Goal: Task Accomplishment & Management: Manage account settings

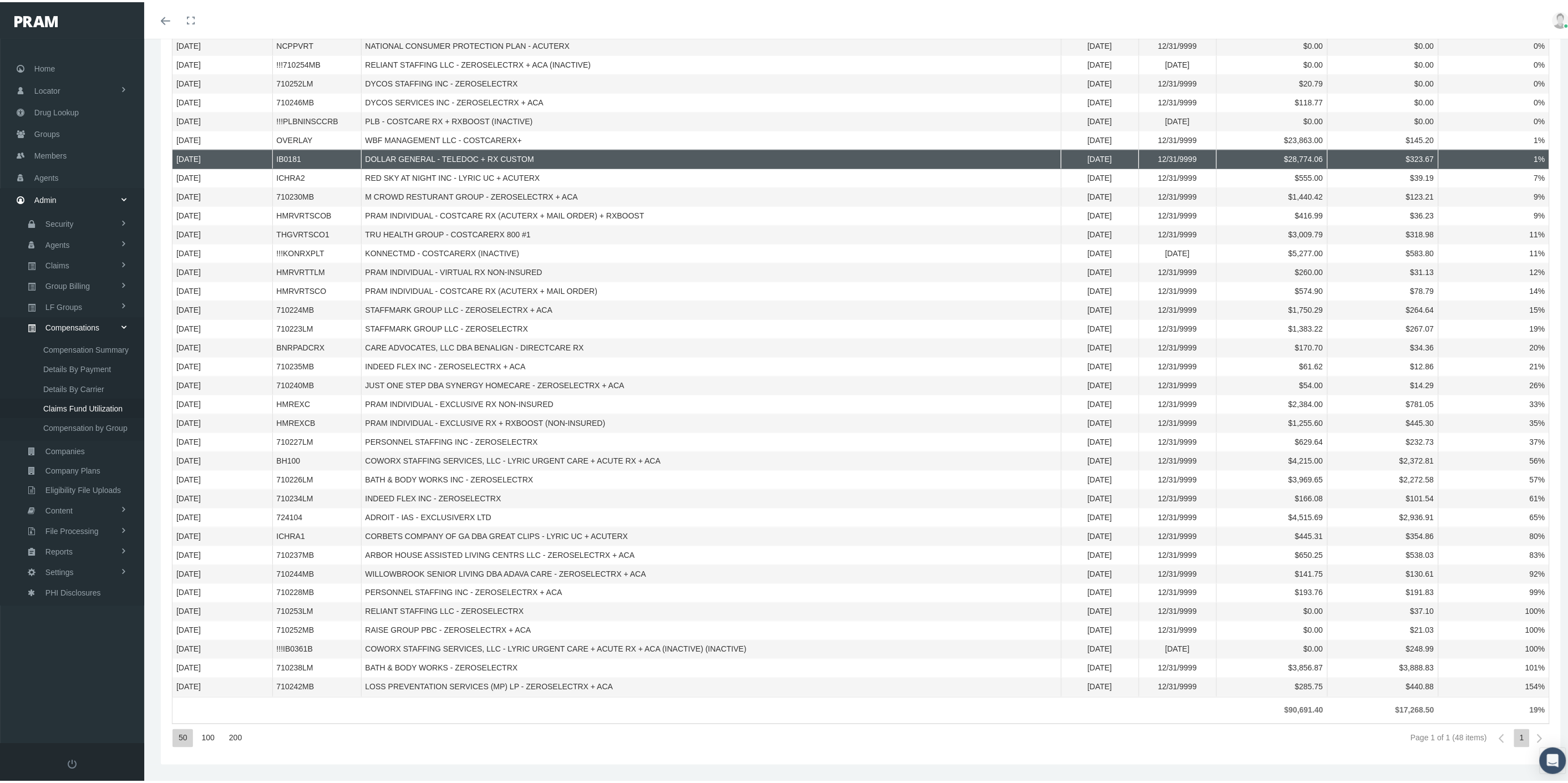
scroll to position [419, 0]
click at [68, 562] on span "Settings" at bounding box center [59, 570] width 28 height 19
click at [85, 616] on span "Mail Merge Templates" at bounding box center [81, 626] width 76 height 19
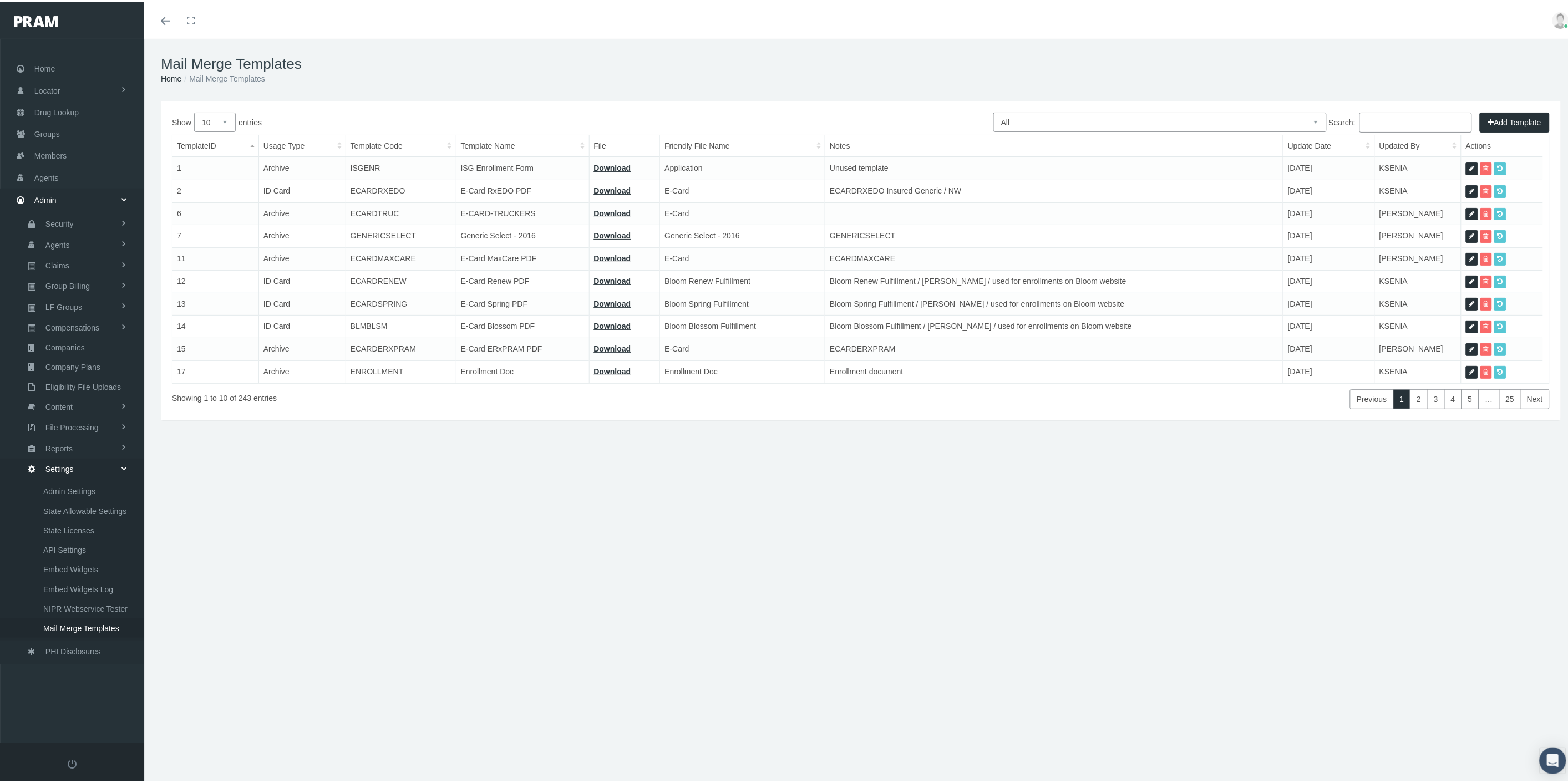
click at [1254, 115] on select "All Members Agents Onboarding Prospects Group Policy Related Remittances Formul…" at bounding box center [1160, 120] width 333 height 19
select select "6"
click at [993, 111] on select "All Members Agents Onboarding Prospects Group Policy Related Remittances Formul…" at bounding box center [1160, 120] width 333 height 19
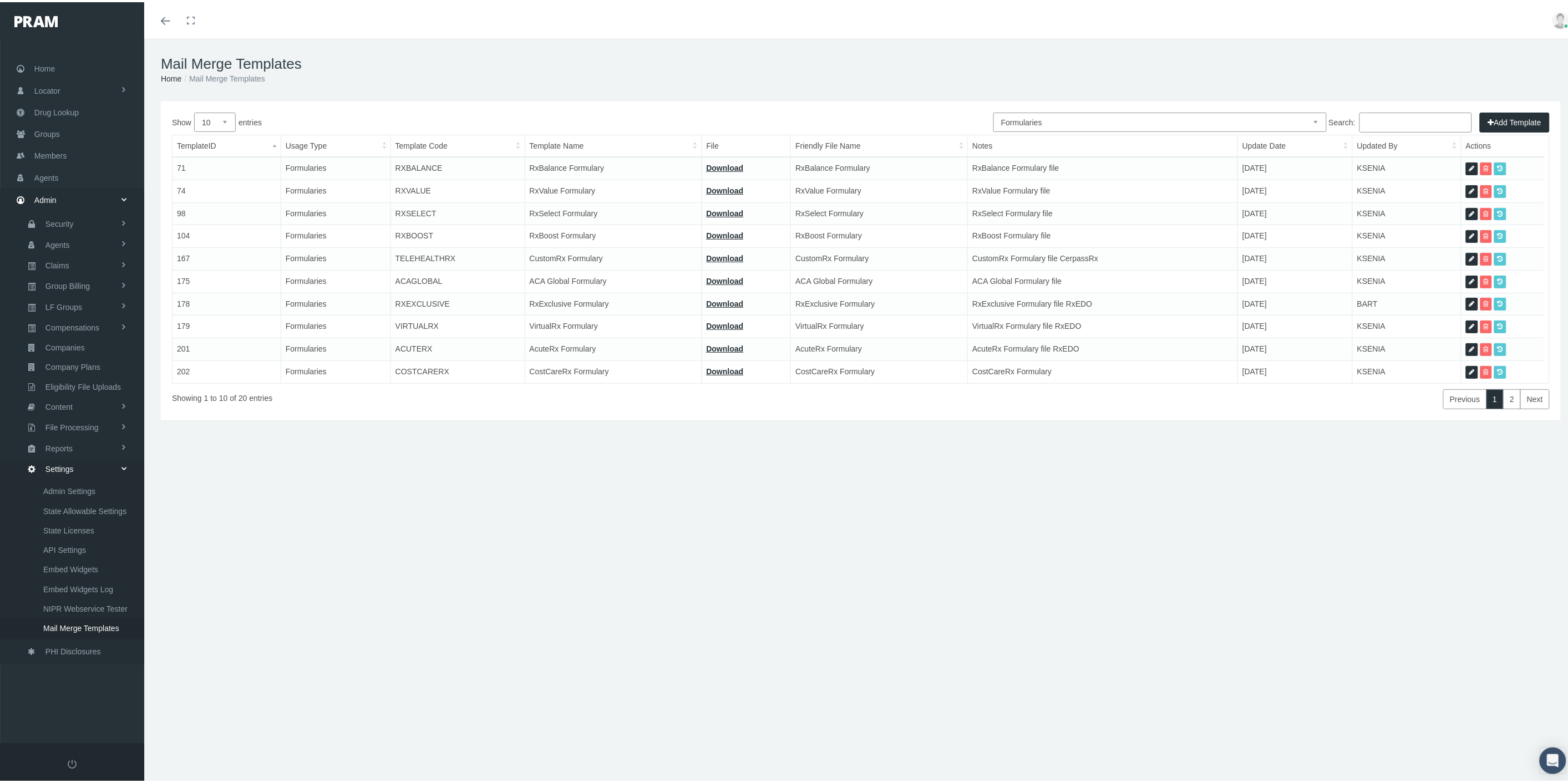
click at [1389, 121] on input "Search:" at bounding box center [1415, 120] width 112 height 20
type input "o"
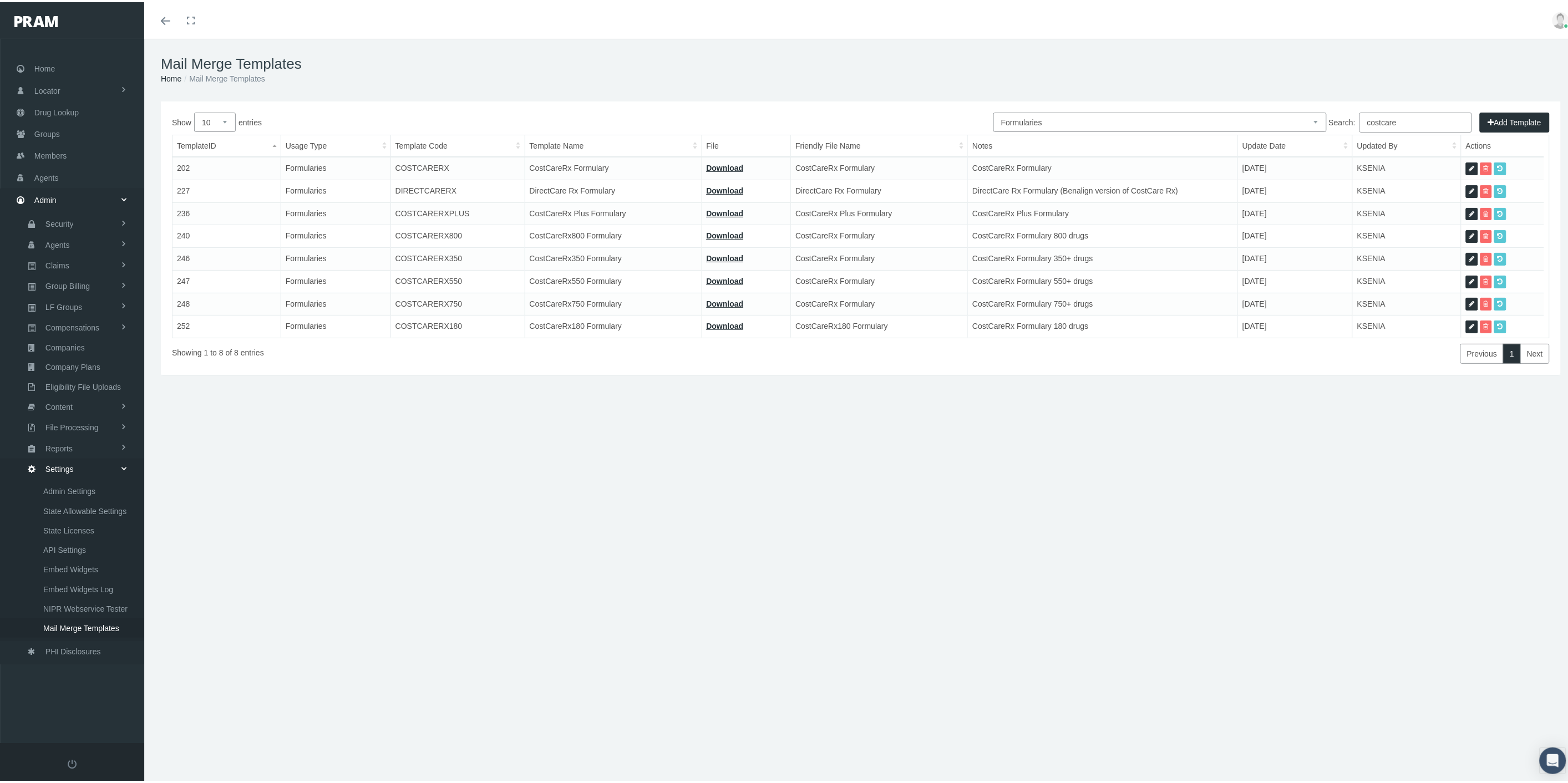
type input "costcare"
click at [1469, 165] on icon at bounding box center [1471, 167] width 5 height 10
select select "6"
type input "COSTCARERX"
type input "CostCareRx Formulary"
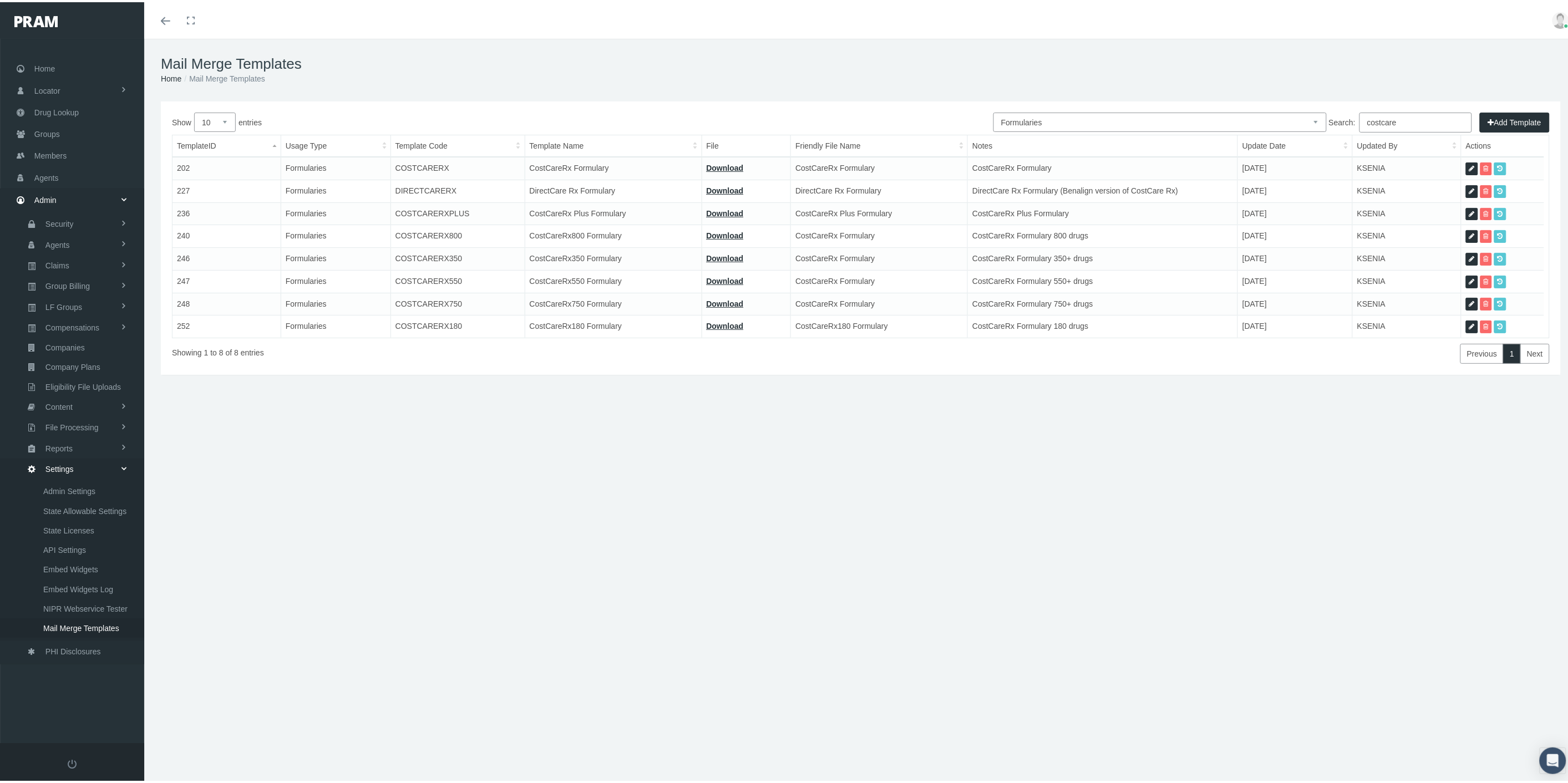
type input "9_FORMULARY - COSTCARE RX 2024-12-19.pdf"
type input "CostCareRx Formulary"
type textarea "CostCareRx Formulary"
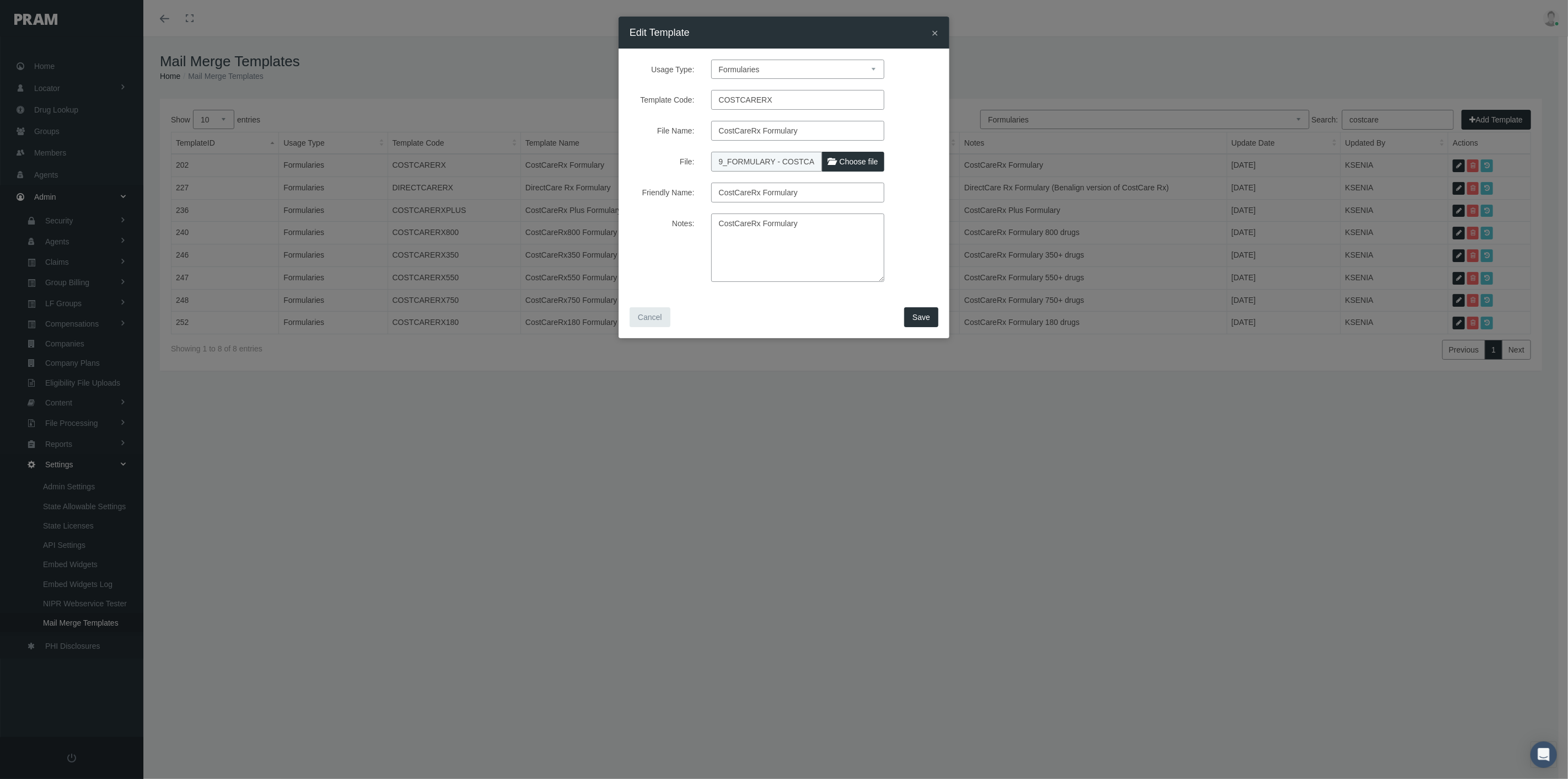
click at [868, 163] on span "Choose file" at bounding box center [859, 161] width 39 height 9
click at [858, 163] on input "File:" at bounding box center [784, 160] width 146 height 16
type input "C:\fakepath\9_FORMULARY - COSTCARE RX 10.1.25.pdf"
type input "9_FORMULARY - COSTCARE RX 10.1.25.pdf"
click at [916, 315] on span "Save" at bounding box center [921, 317] width 17 height 9
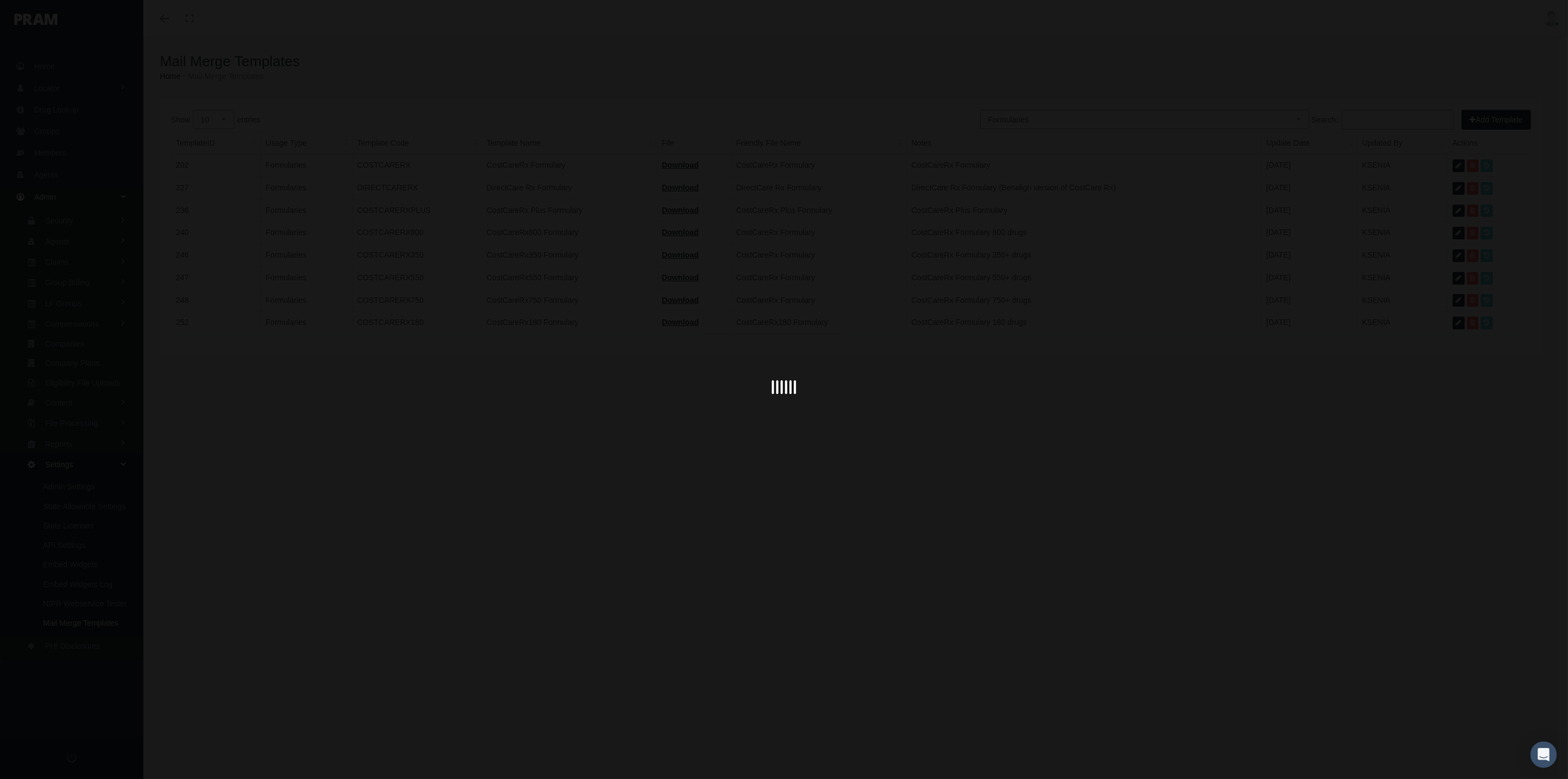
select select "1"
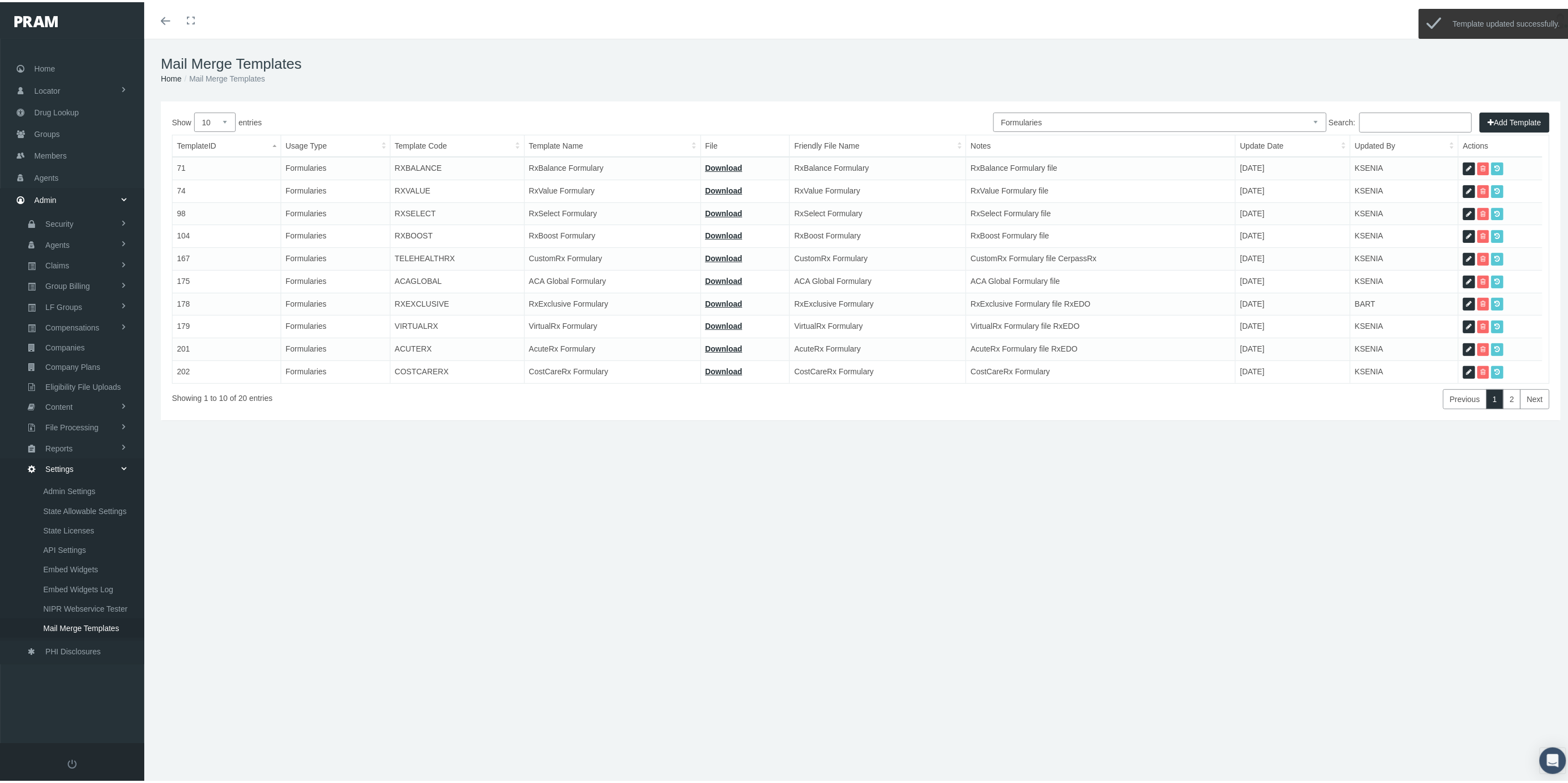
click at [1377, 113] on input "Search:" at bounding box center [1415, 120] width 112 height 20
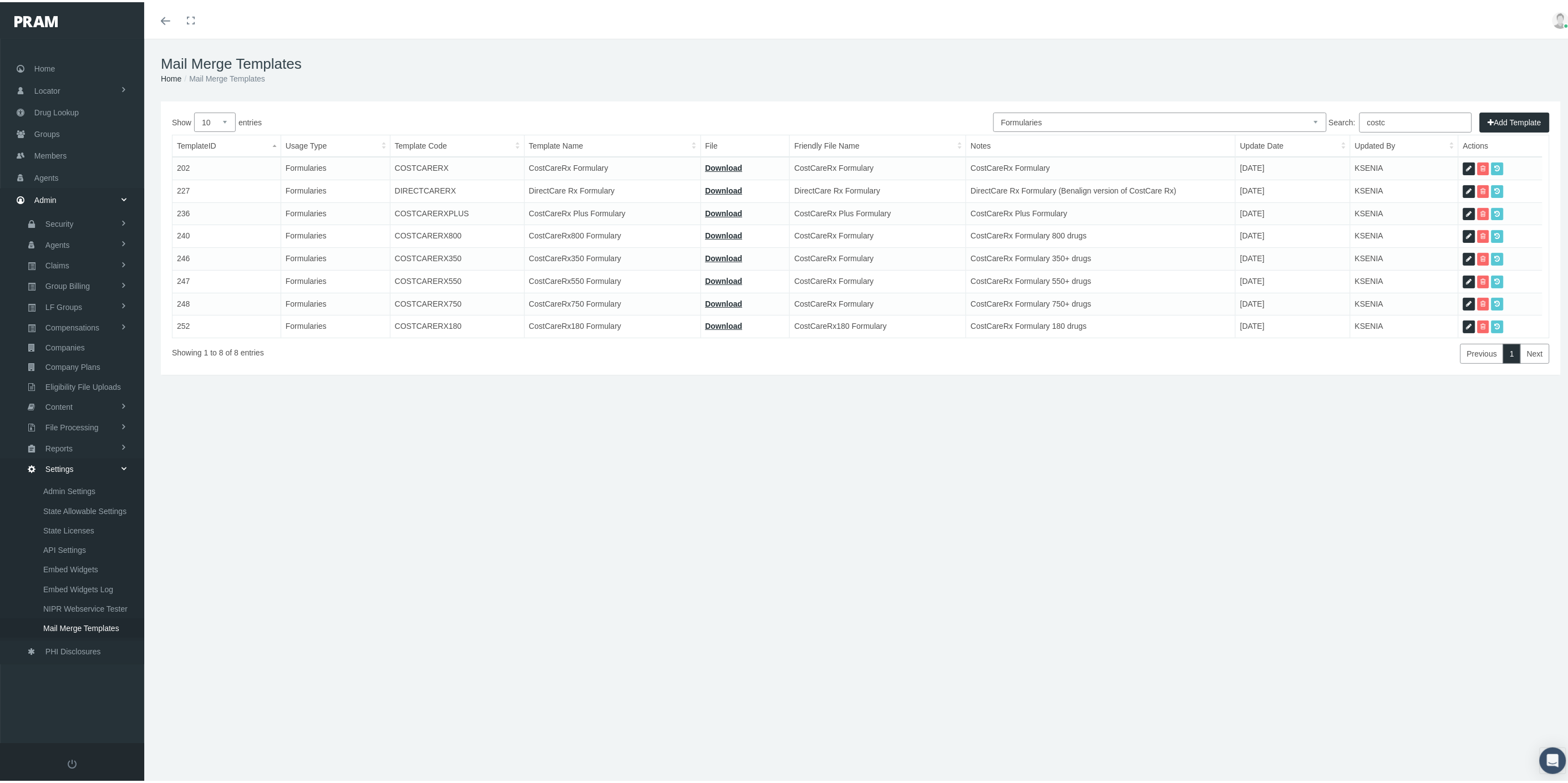
type input "costc"
click at [1466, 208] on icon at bounding box center [1469, 212] width 5 height 10
select select "6"
type input "COSTCARERXPLUS"
type input "CostCareRx Plus Formulary"
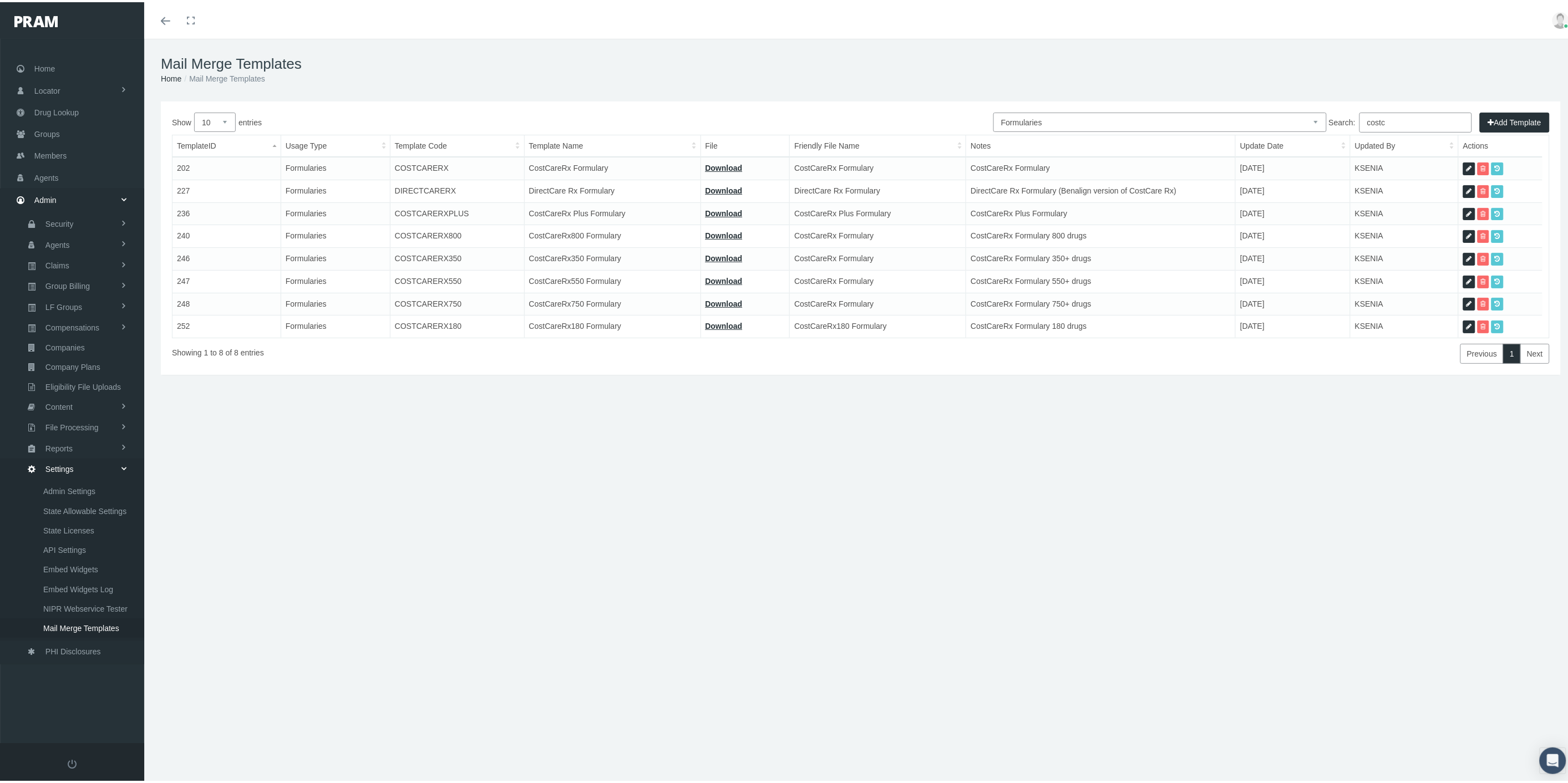
type input "15_FORMULARY - COSTCARE PLUS 9.23.25.pdf"
type input "CostCareRx Plus Formulary"
type textarea "CostCareRx Plus Formulary"
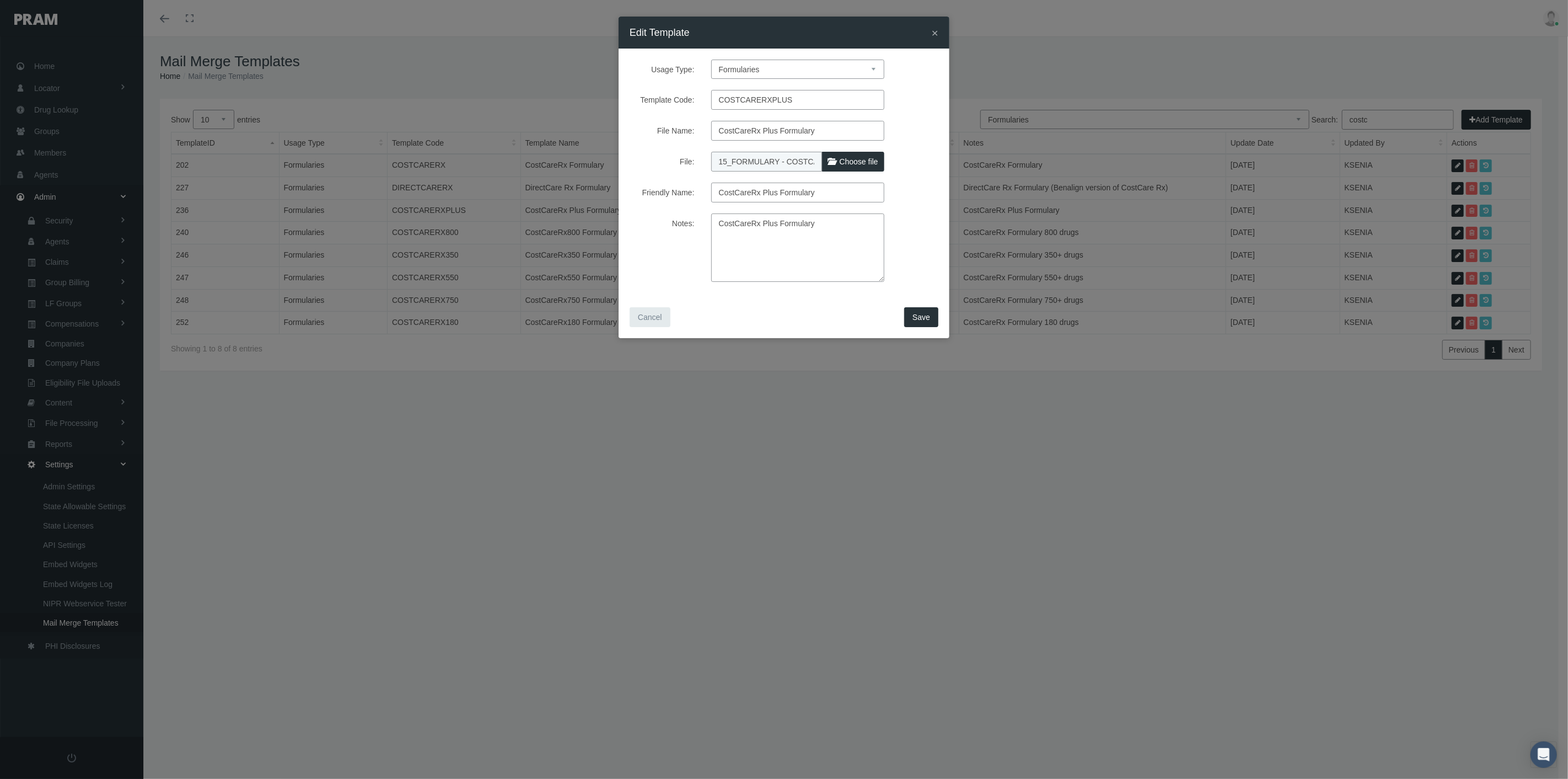
click at [837, 157] on label "Choose file" at bounding box center [853, 161] width 62 height 20
click at [837, 157] on input "File:" at bounding box center [784, 160] width 146 height 16
type input "C:\fakepath\15_FORMULARY - COSTCARE PLUS 10.1.2025.pdf"
type input "15_FORMULARY - COSTCARE PLUS 10.1.2025.pdf"
click at [917, 320] on span "Save" at bounding box center [921, 317] width 17 height 9
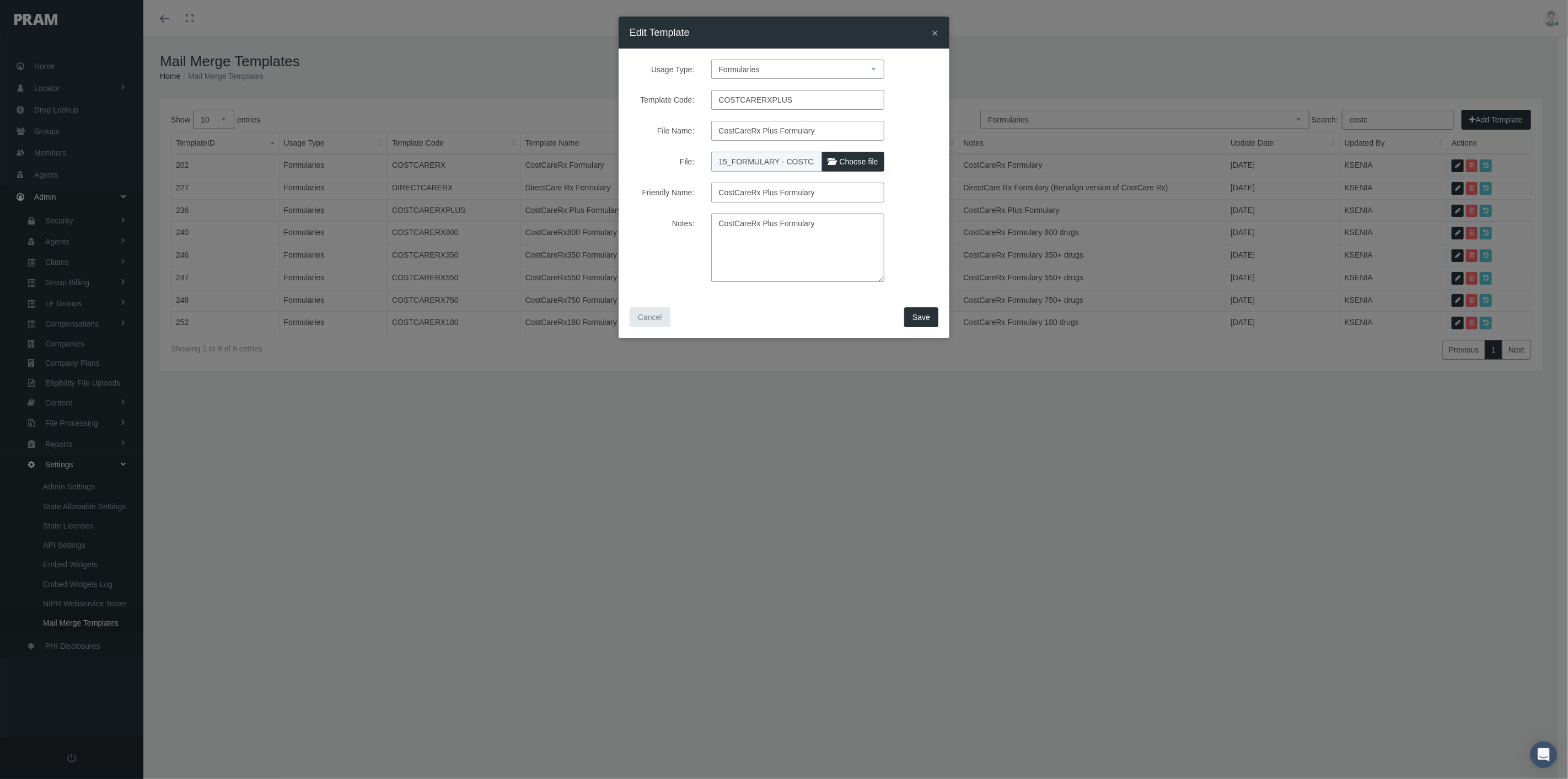
select select "1"
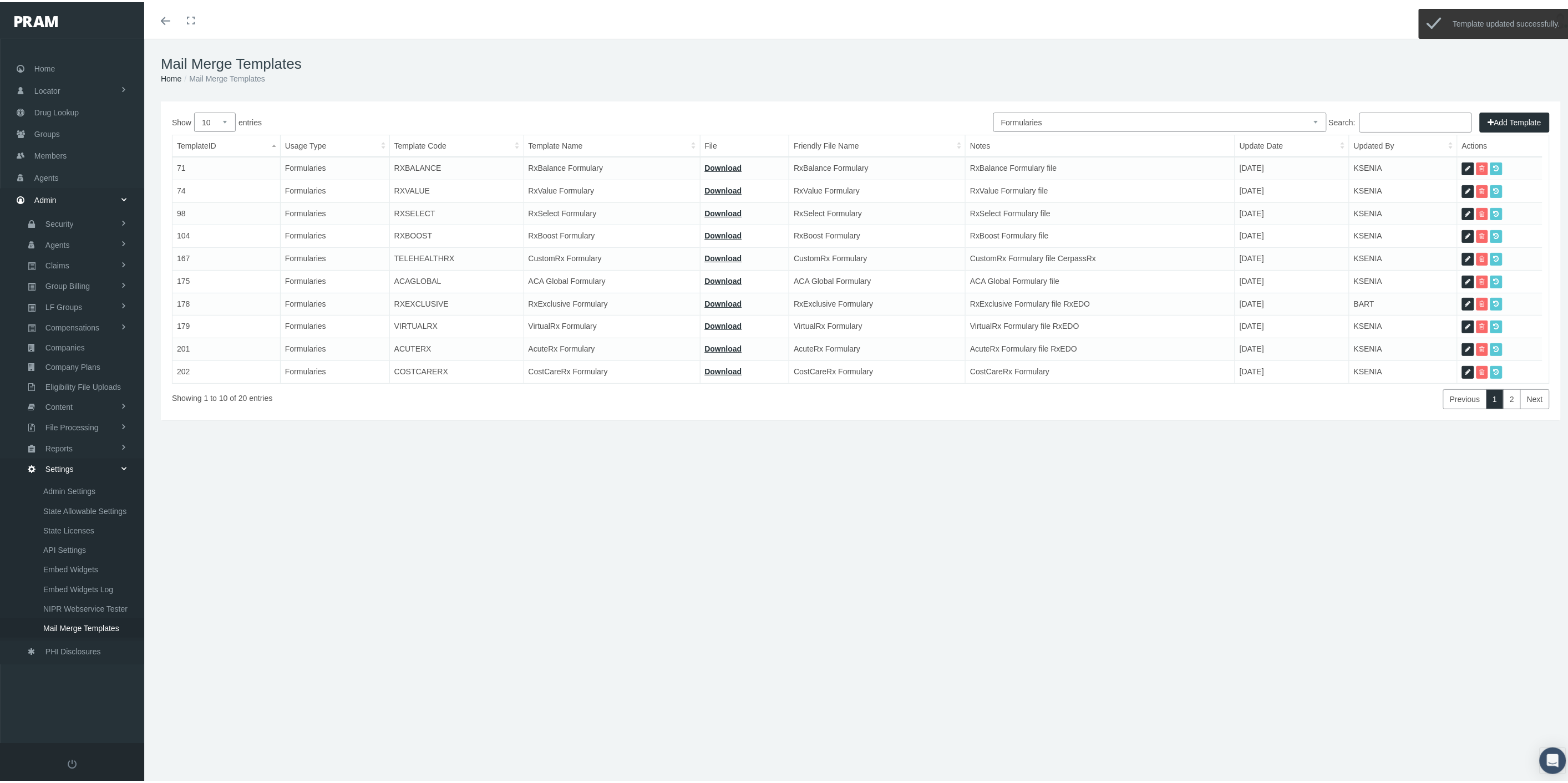
click at [1371, 120] on input "Search:" at bounding box center [1415, 120] width 112 height 20
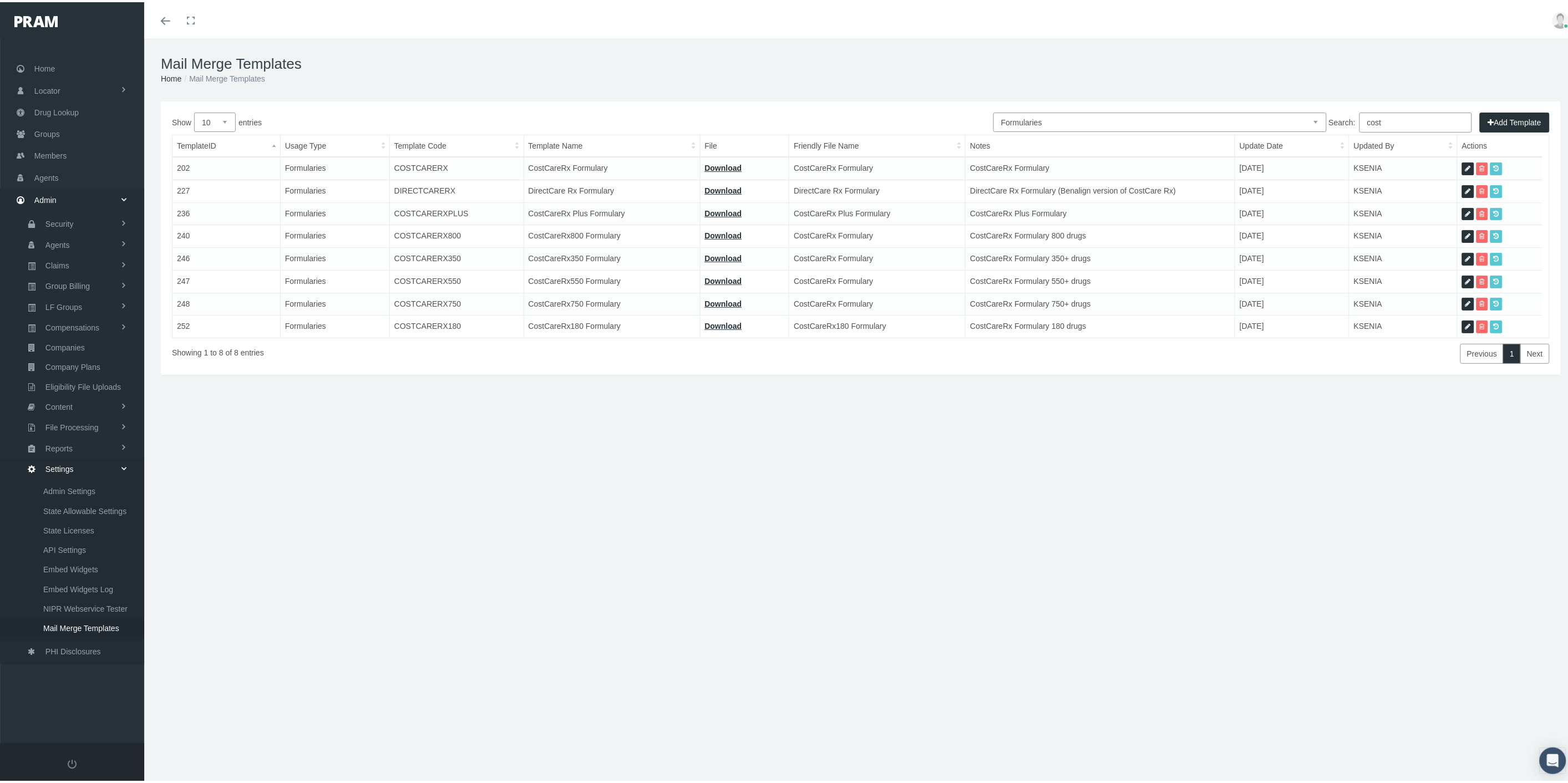
type input "cost"
click at [1465, 230] on icon at bounding box center [1468, 235] width 5 height 10
select select "6"
type input "COSTCARERX800"
type input "CostCareRx800 Formulary"
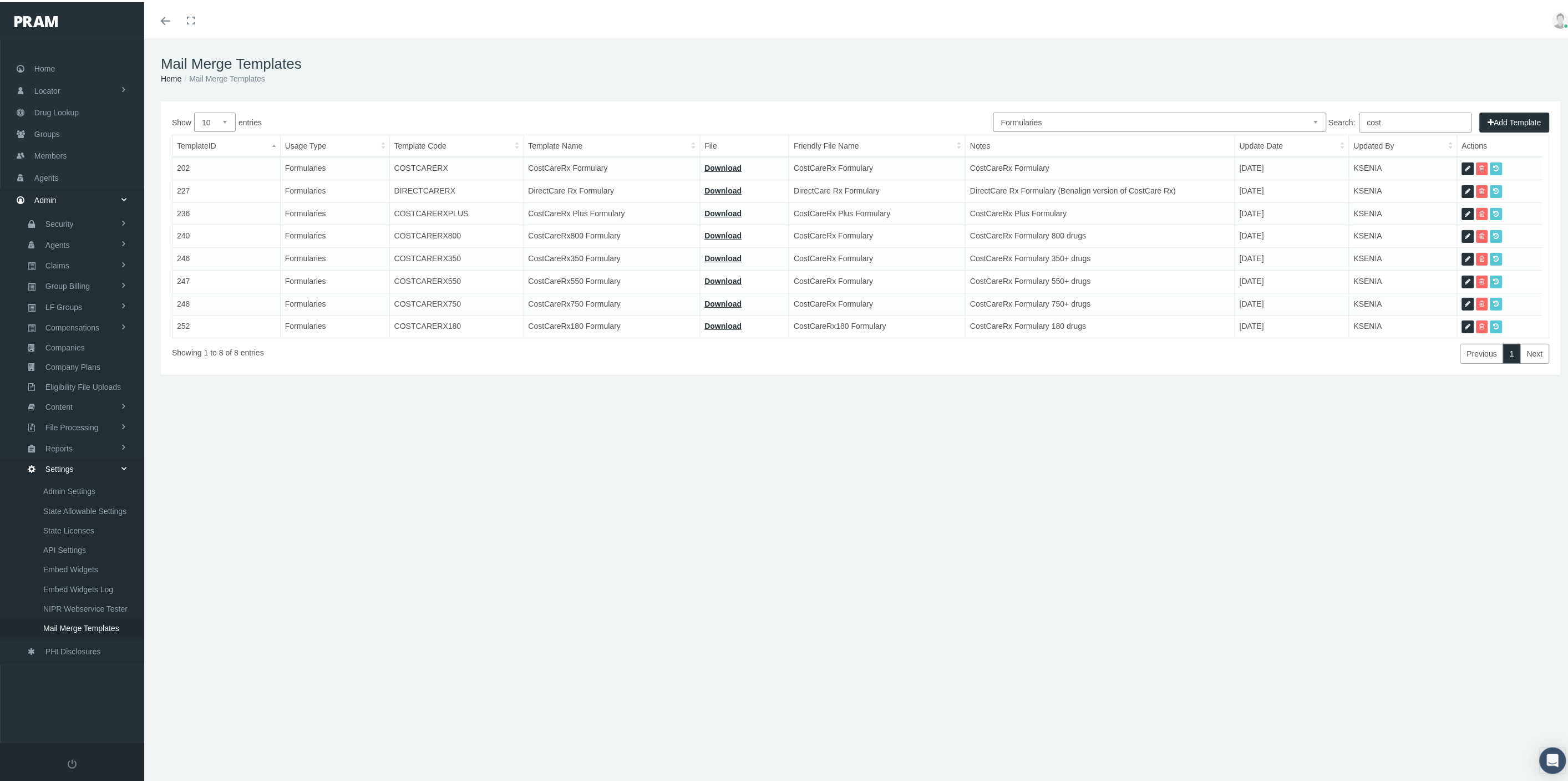
type input "16_FORMULARY - COSTCARE800 9.30.25(1).pdf"
type input "CostCareRx Formulary"
type textarea "CostCareRx Formulary 800 drugs"
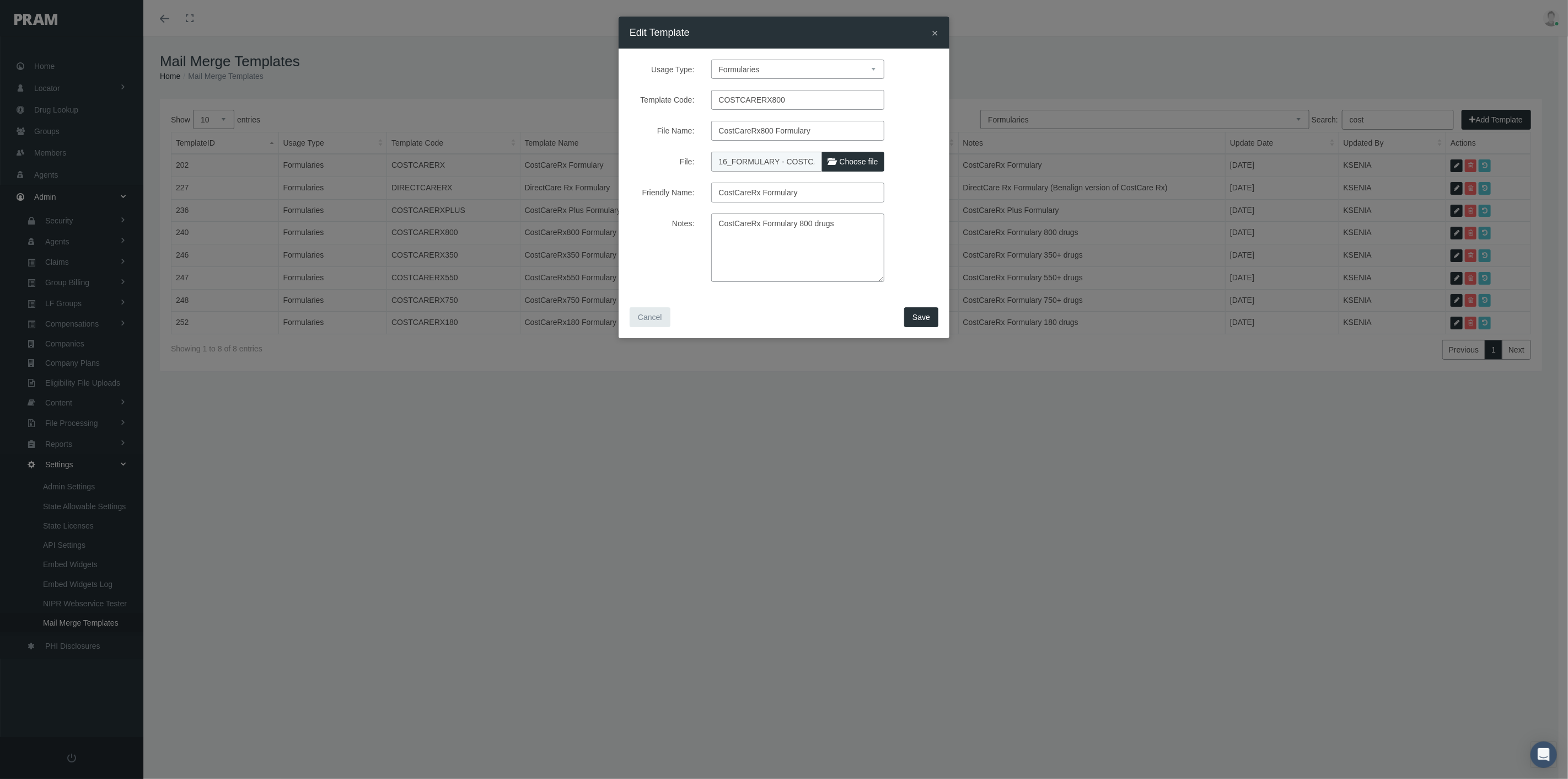
click at [849, 161] on span "Choose file" at bounding box center [859, 161] width 39 height 9
click at [849, 161] on input "File:" at bounding box center [784, 160] width 146 height 16
type input "C:\fakepath\16_FORMULARY - COSTCARE800 10.1.25.pdf"
type input "16_FORMULARY - COSTCARE800 10.1.25.pdf"
click at [925, 313] on span "Save" at bounding box center [921, 317] width 17 height 9
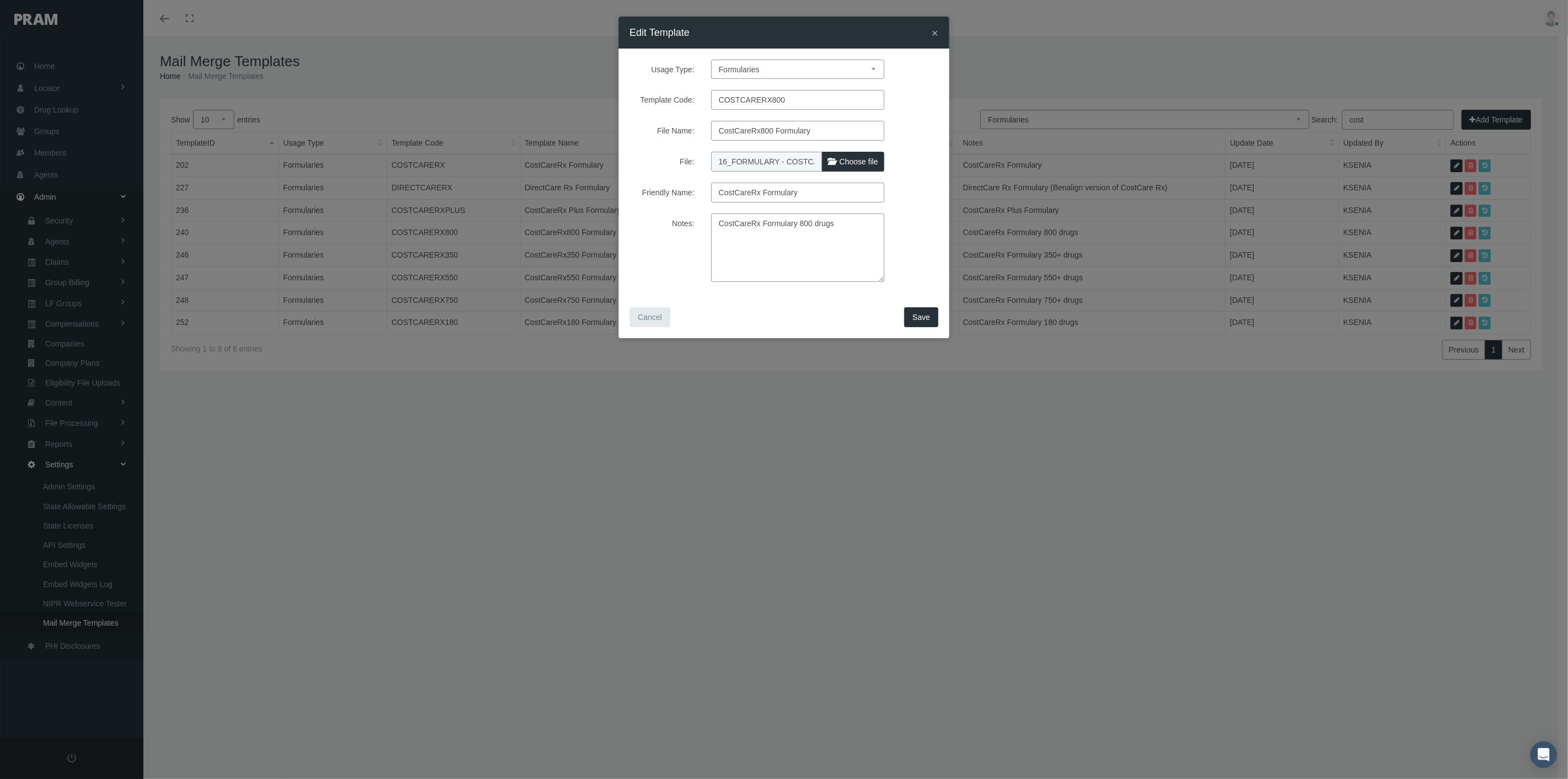
select select "1"
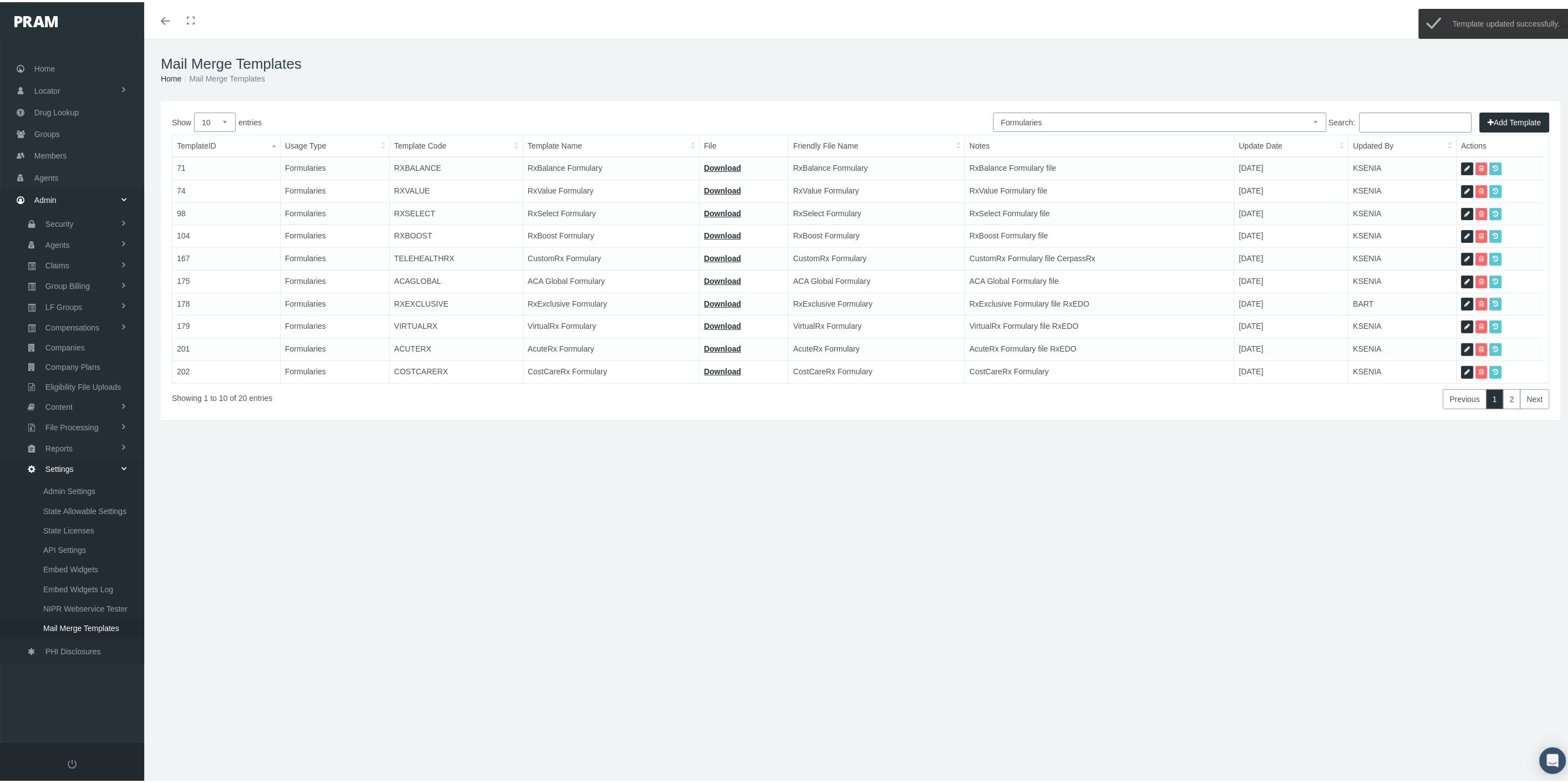
click at [1382, 118] on input "Search:" at bounding box center [1415, 120] width 112 height 20
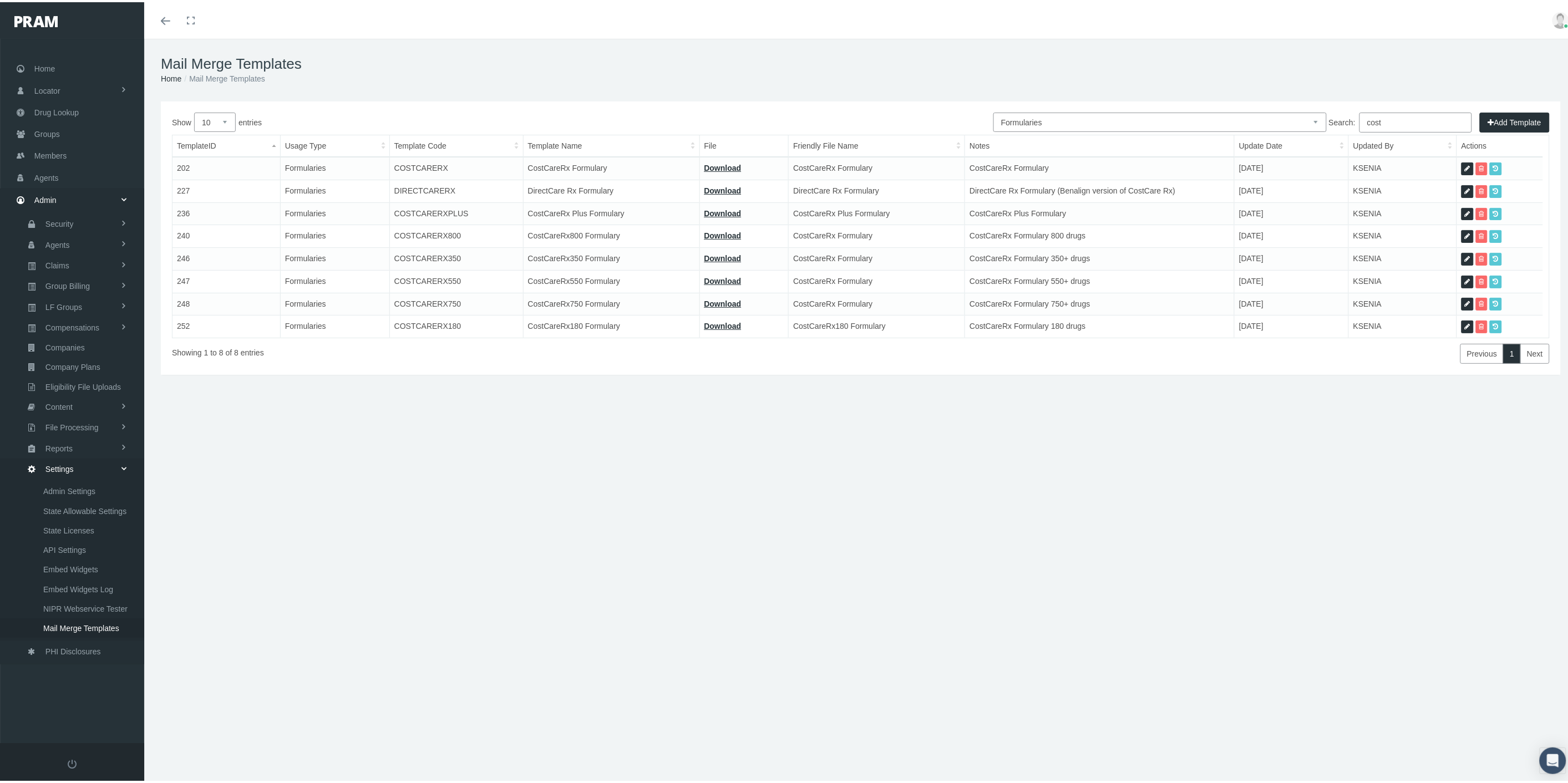
type input "cost"
click at [1467, 323] on link at bounding box center [1467, 324] width 12 height 13
select select "6"
type input "COSTCARERX180"
type input "CostCareRx180 Formulary"
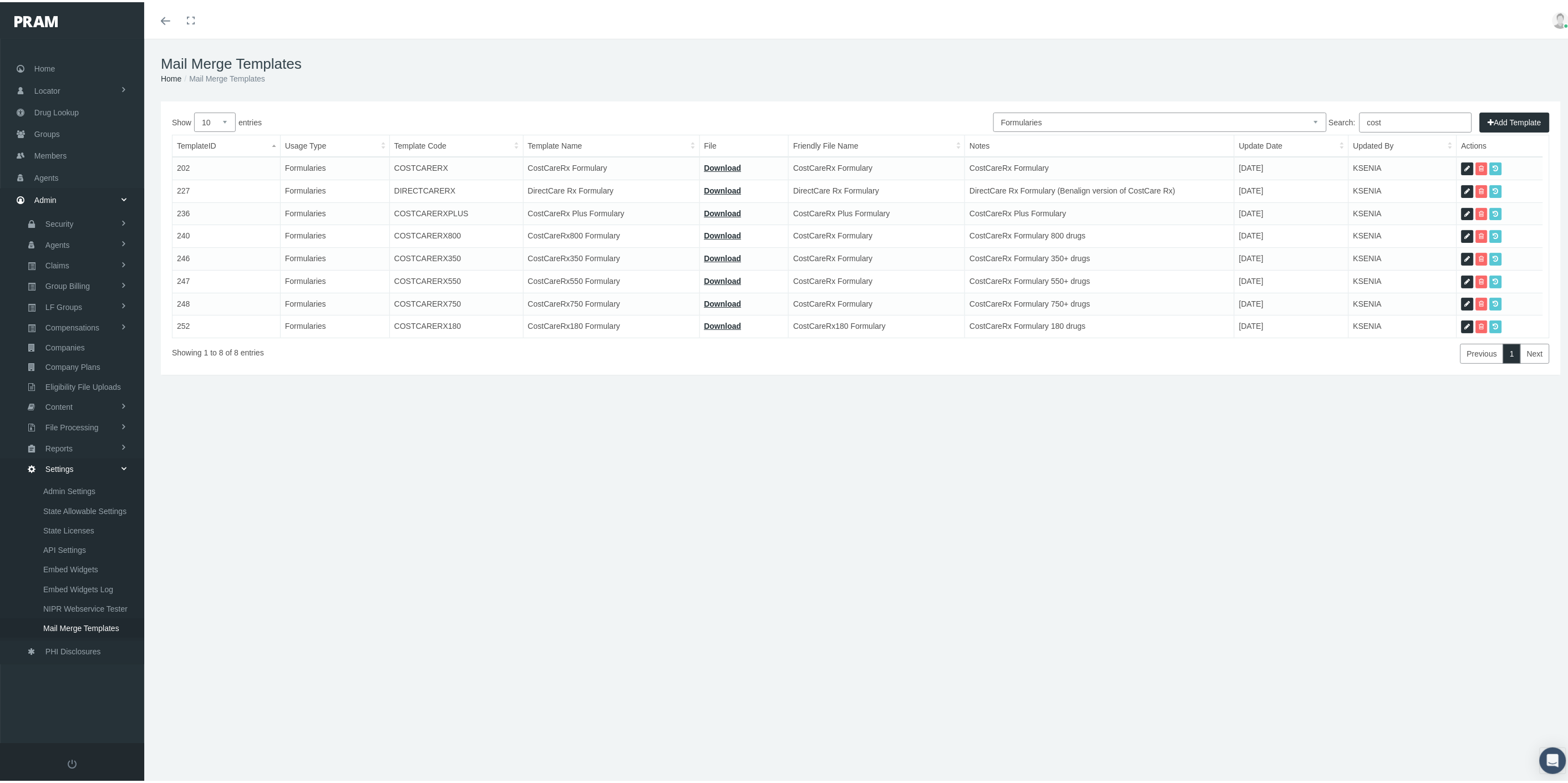
type input "20_FORMULARY - COSTCARERX180 9.30.25(1).pdf"
type input "CostCareRx180 Formulary"
type textarea "CostCareRx Formulary 180 drugs"
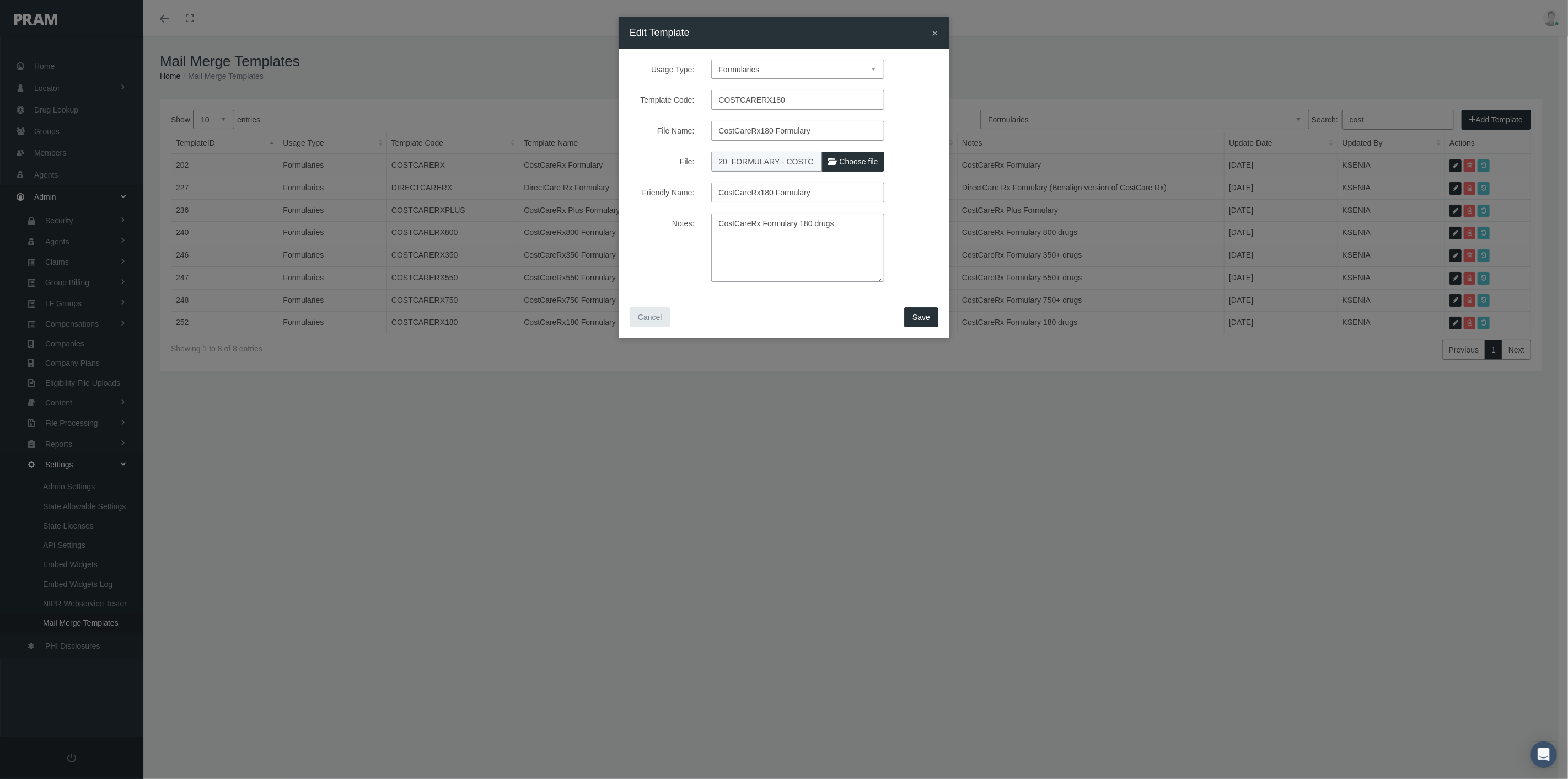
click at [860, 161] on span "Choose file" at bounding box center [859, 161] width 39 height 9
click at [858, 161] on input "File:" at bounding box center [784, 160] width 146 height 16
type input "C:\fakepath\20_FORMULARY - COSTCARE180 10.1.2025.pdf"
type input "20_FORMULARY - COSTCARE180 10.1.2025.pdf"
click at [924, 317] on span "Save" at bounding box center [921, 317] width 17 height 9
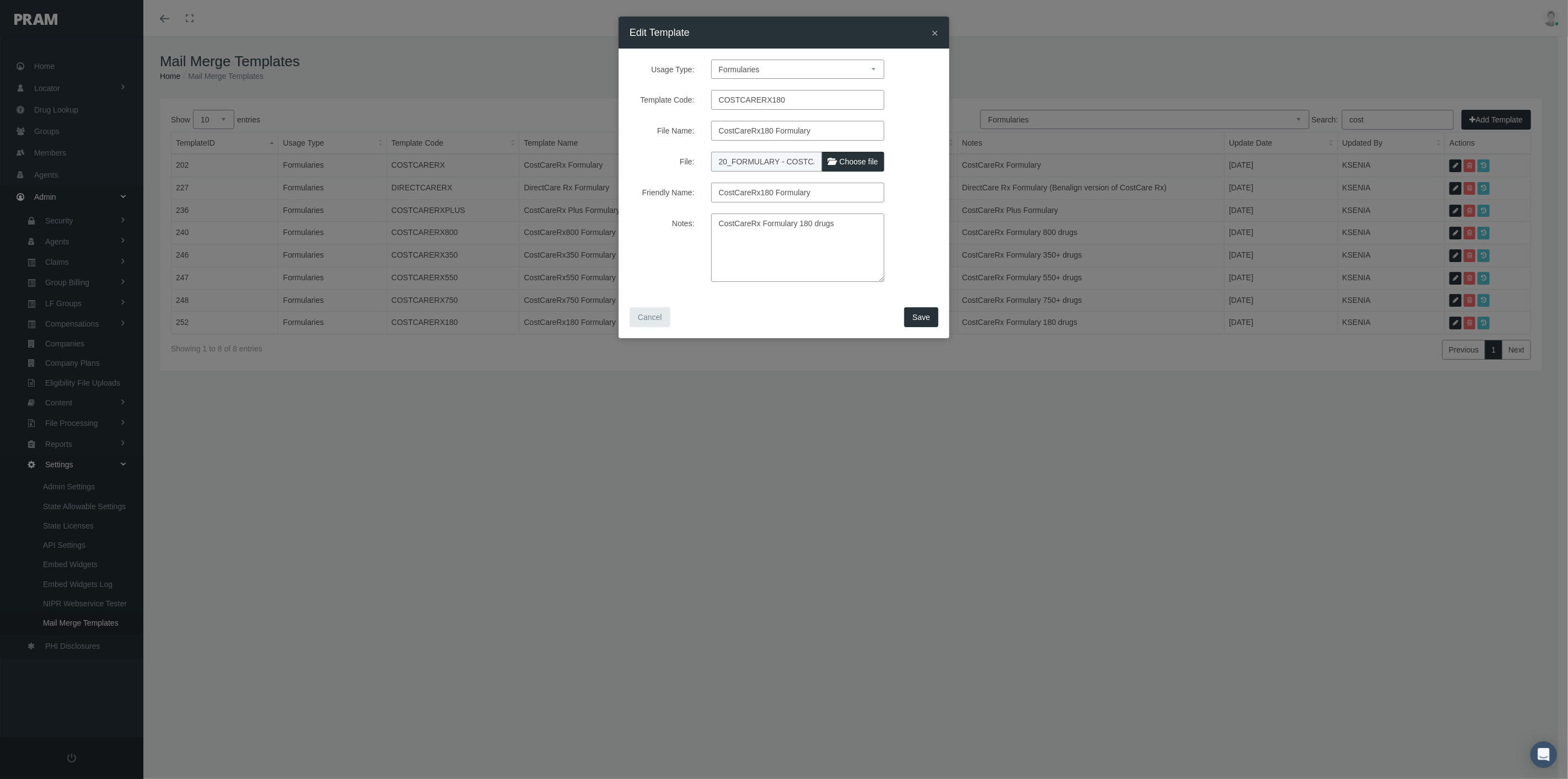
select select "1"
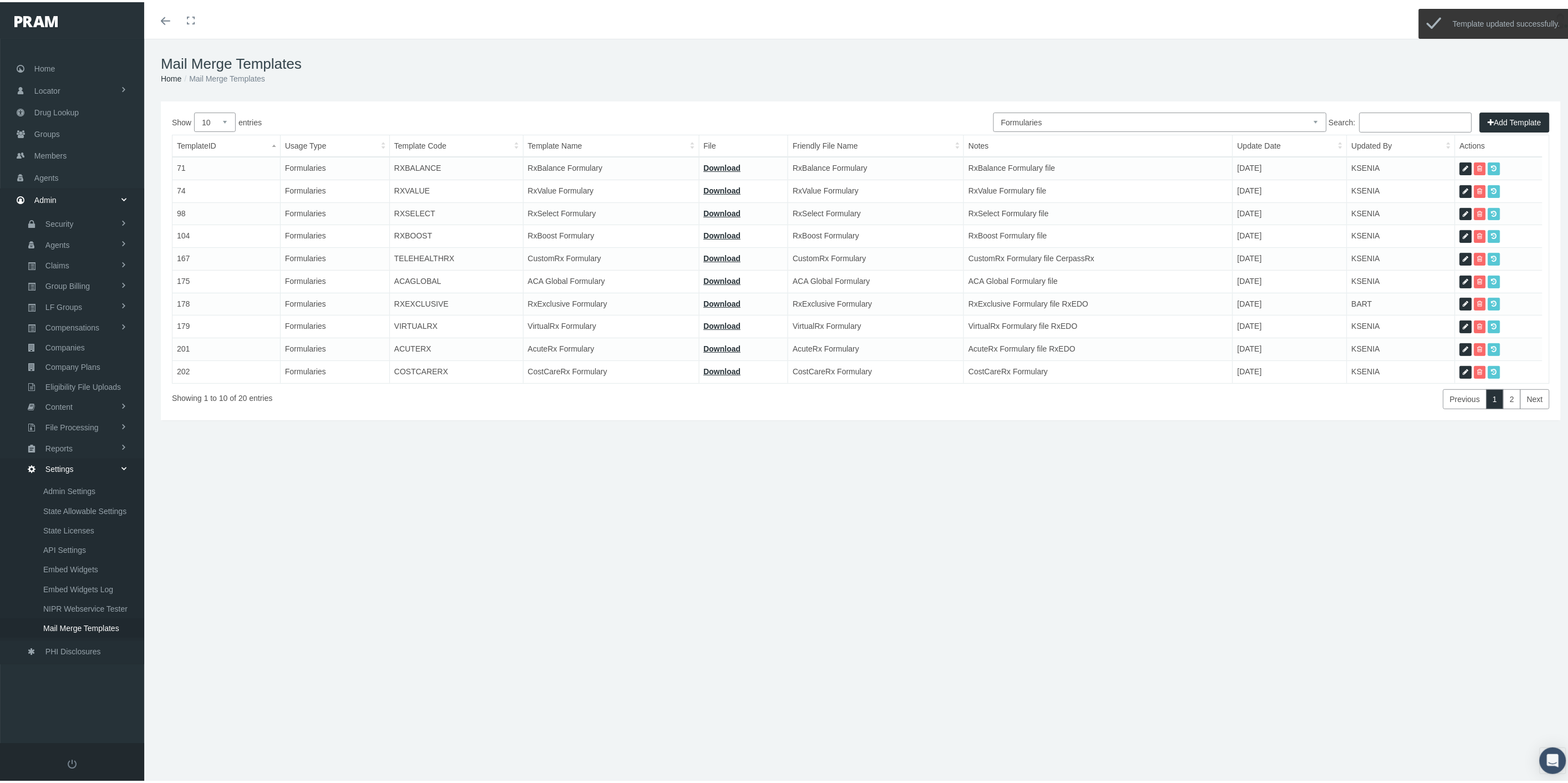
click at [1365, 122] on input "Search:" at bounding box center [1415, 120] width 112 height 20
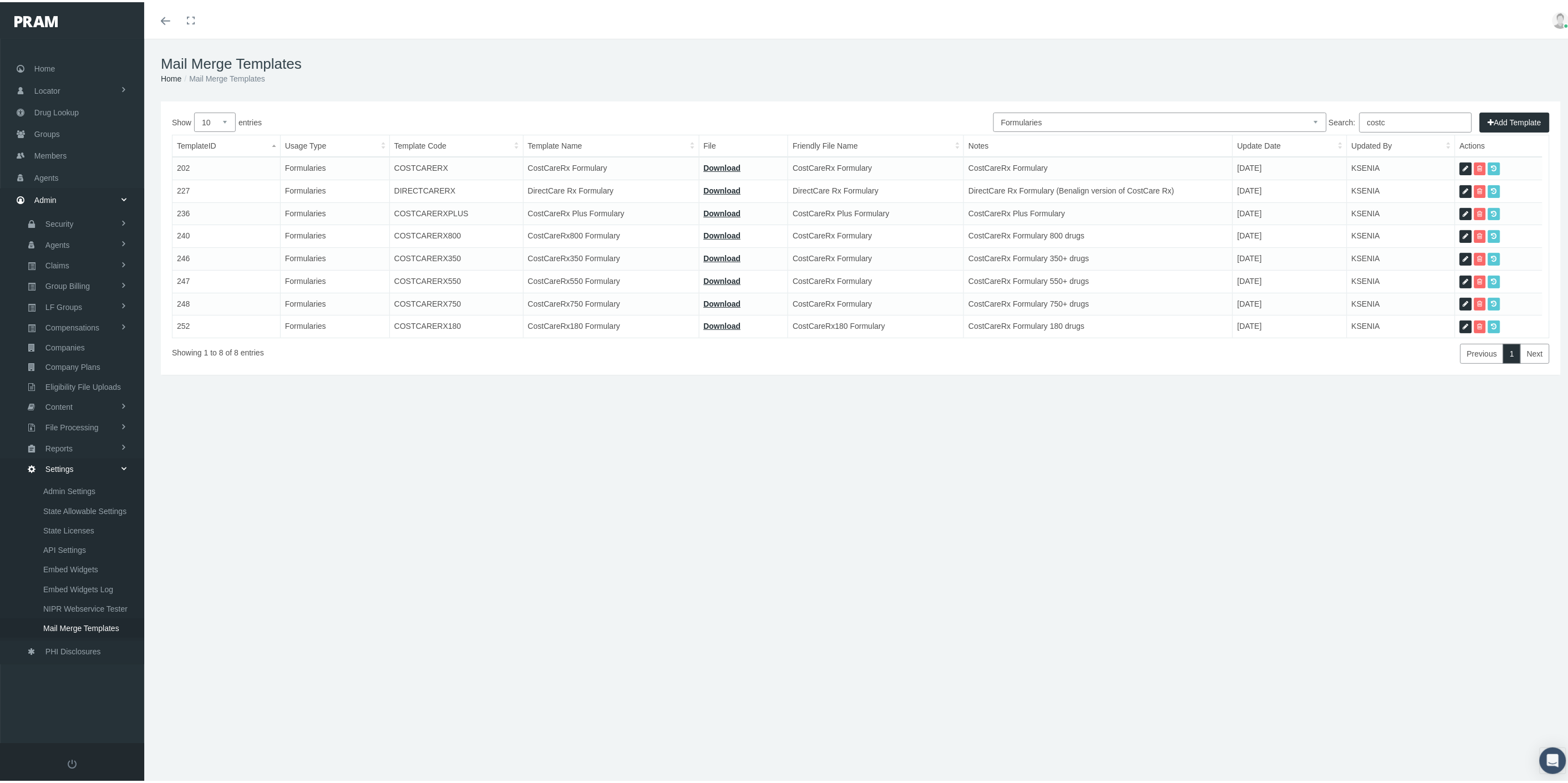
type input "costc"
click at [460, 143] on th "Template Code" at bounding box center [455, 144] width 133 height 22
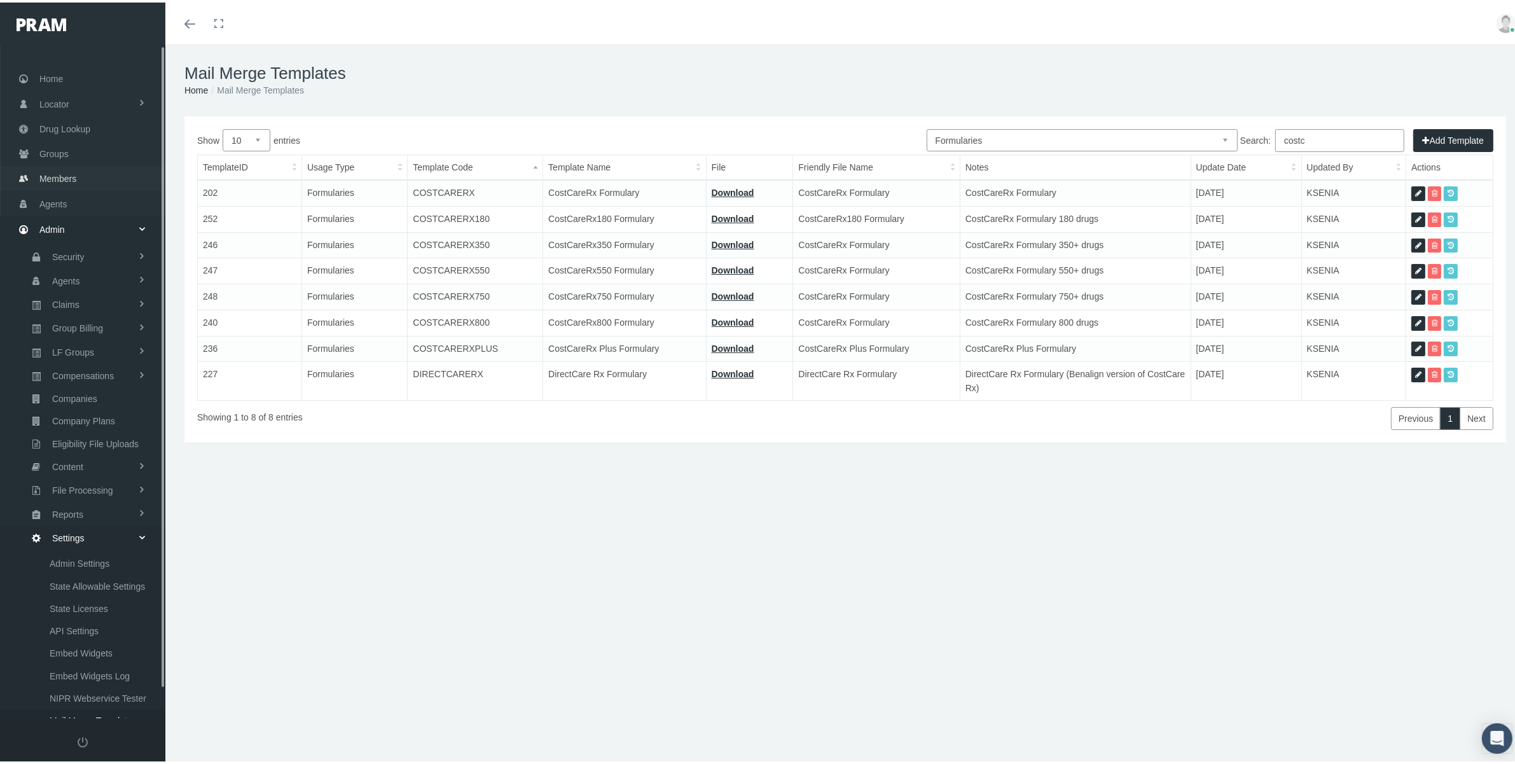
click at [102, 174] on link "Members" at bounding box center [82, 175] width 165 height 25
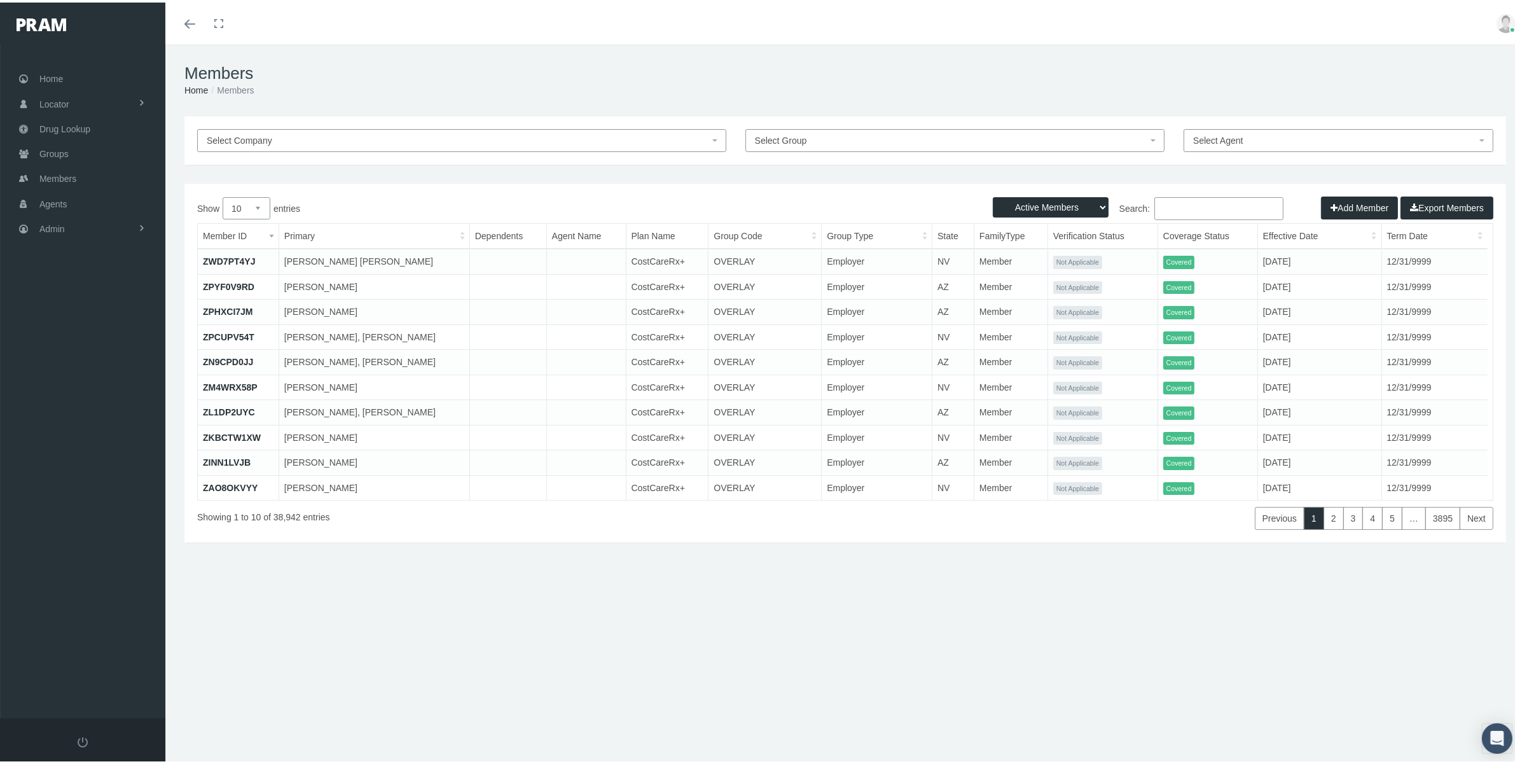
click at [1194, 208] on input "Search:" at bounding box center [1218, 206] width 129 height 23
paste input "MARSLAND, DEIRDRE"
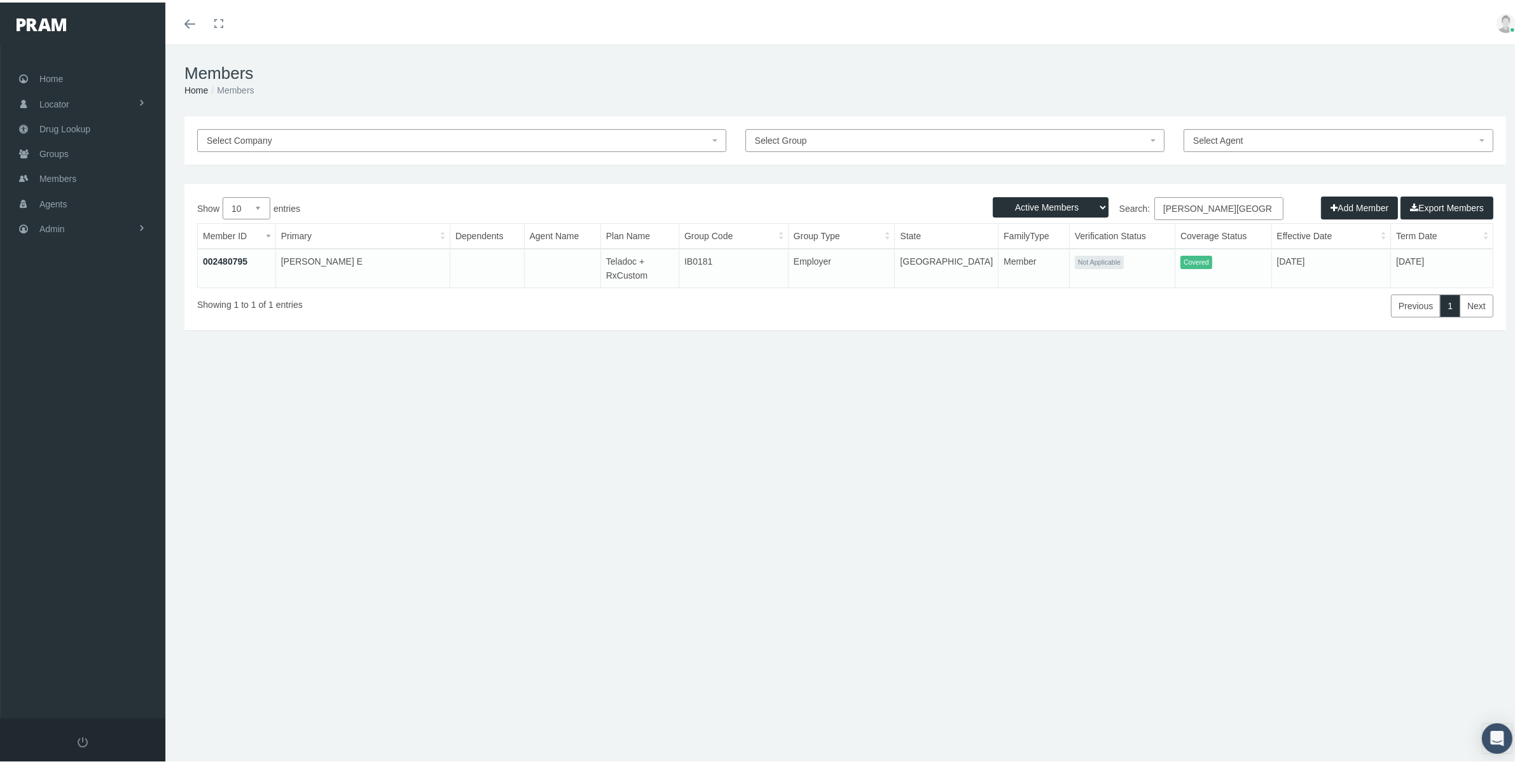
type input "MARSLAND, DEIRDRE"
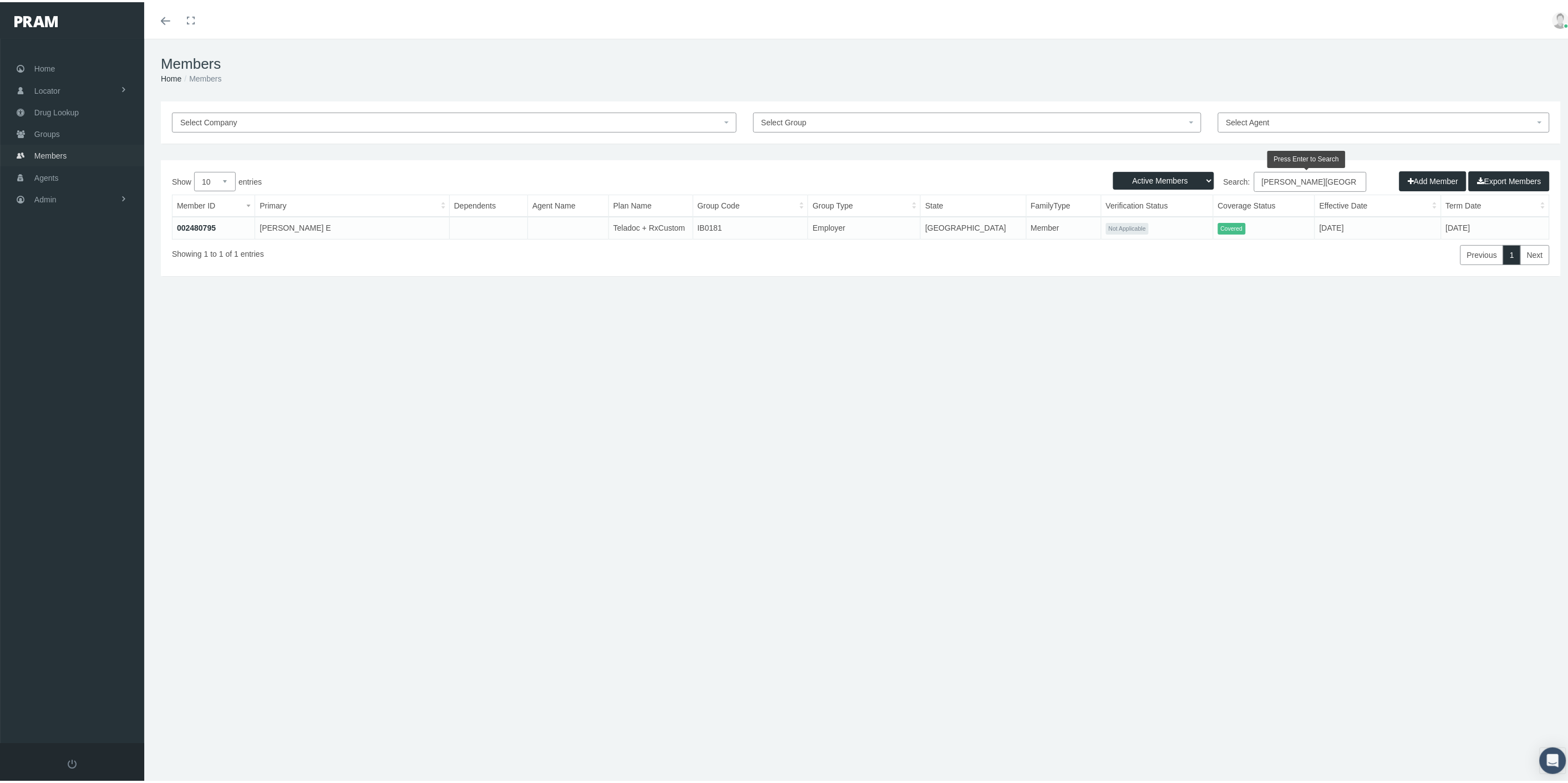
drag, startPoint x: 74, startPoint y: 156, endPoint x: 113, endPoint y: 167, distance: 40.5
click at [74, 156] on link "Members" at bounding box center [72, 153] width 144 height 22
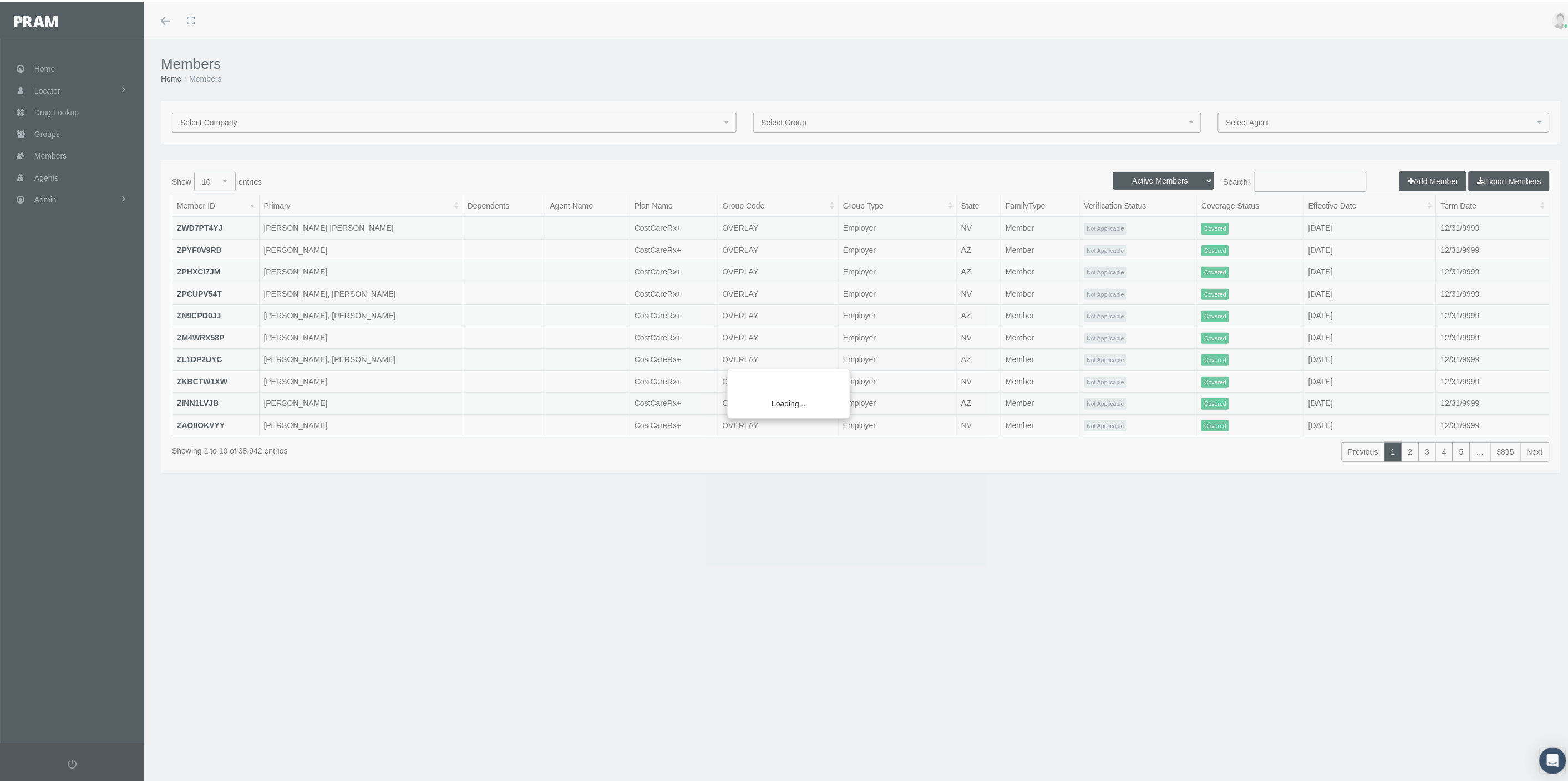
click at [791, 119] on div "Loading..." at bounding box center [784, 392] width 1568 height 783
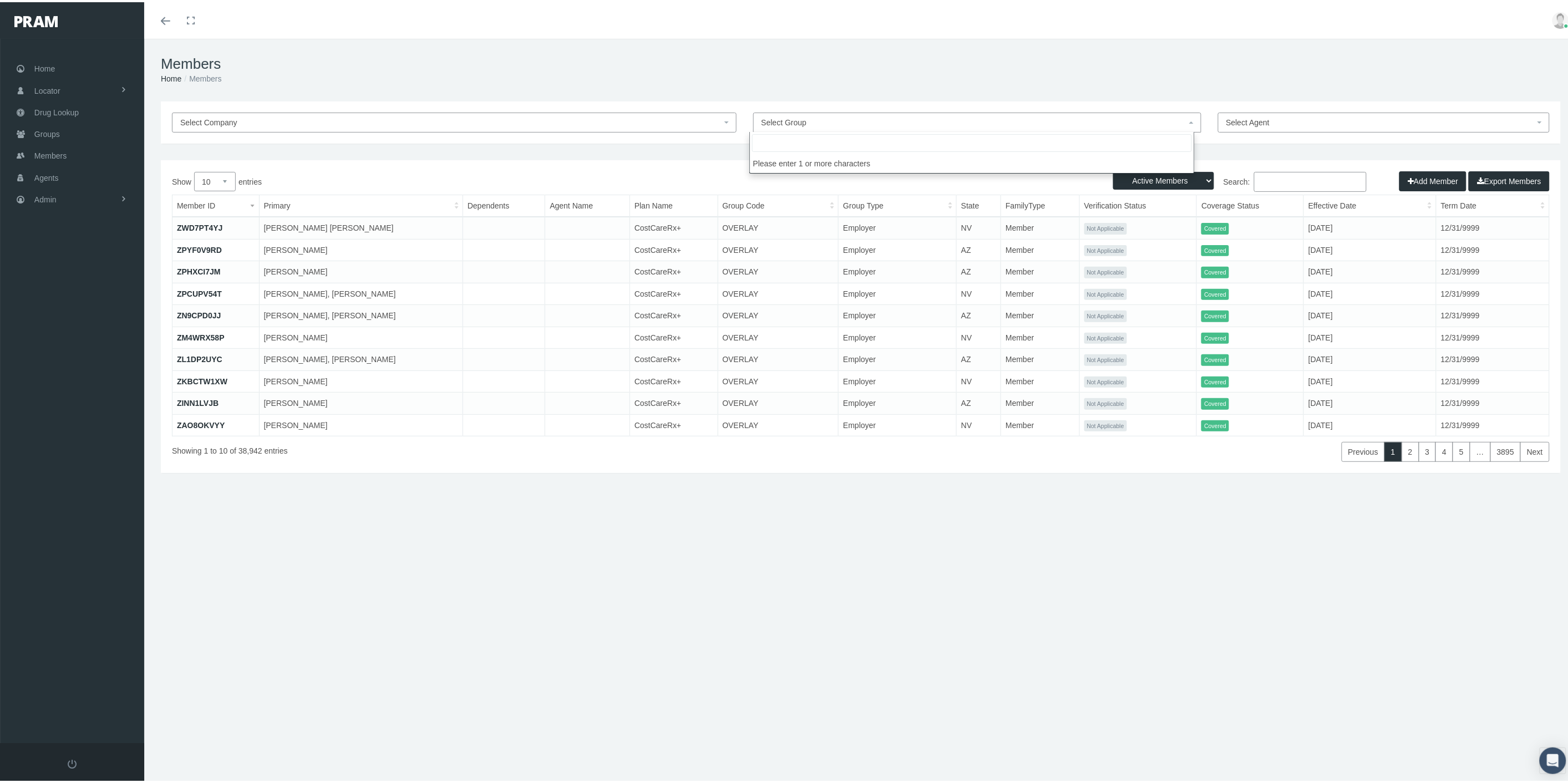
click at [795, 119] on span "Select Group" at bounding box center [784, 120] width 45 height 9
type input "dollar"
select select "29239"
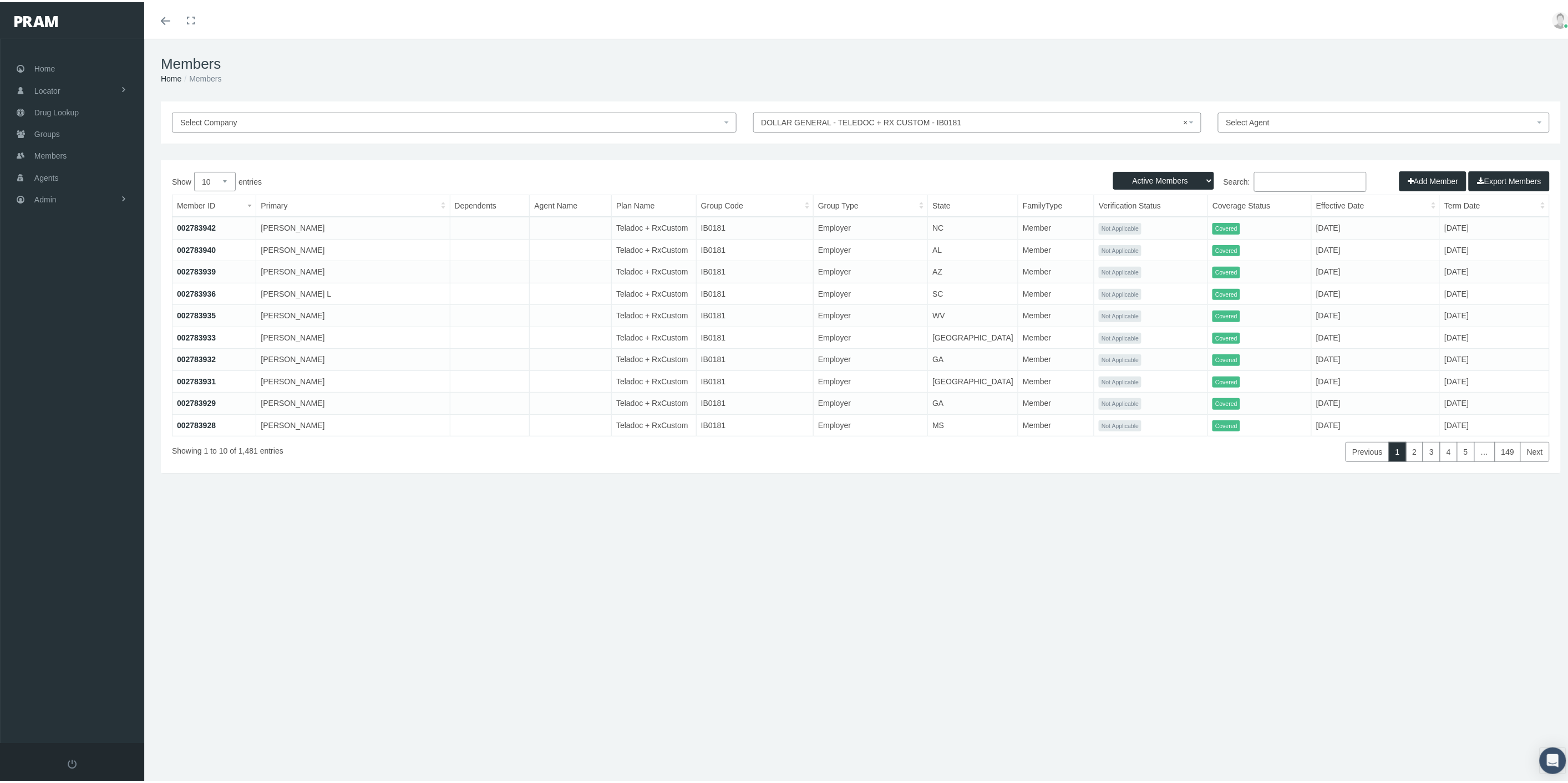
click at [1285, 184] on input "Search:" at bounding box center [1310, 180] width 112 height 20
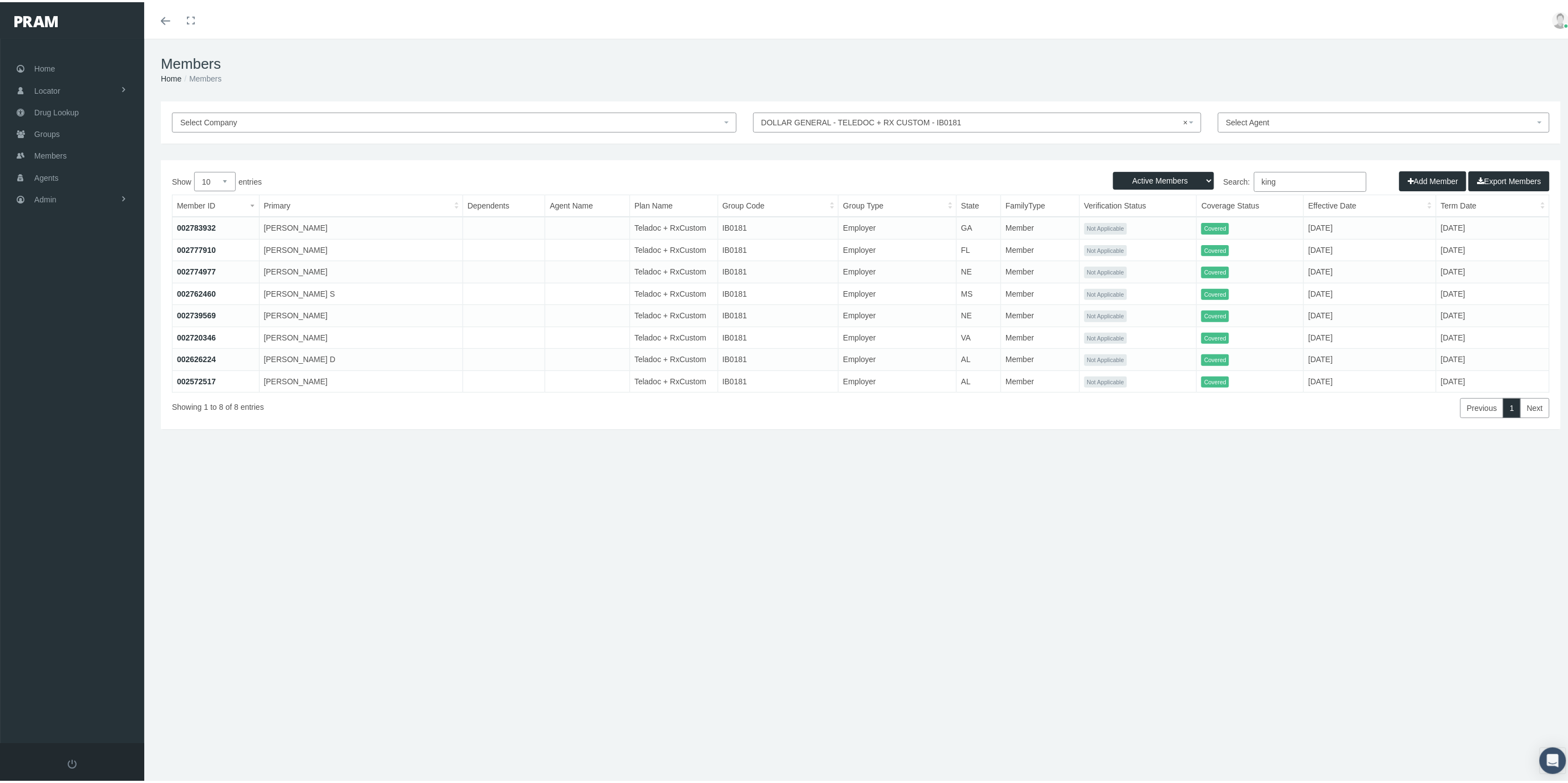
type input "king"
click at [201, 376] on link "002572517" at bounding box center [196, 379] width 39 height 9
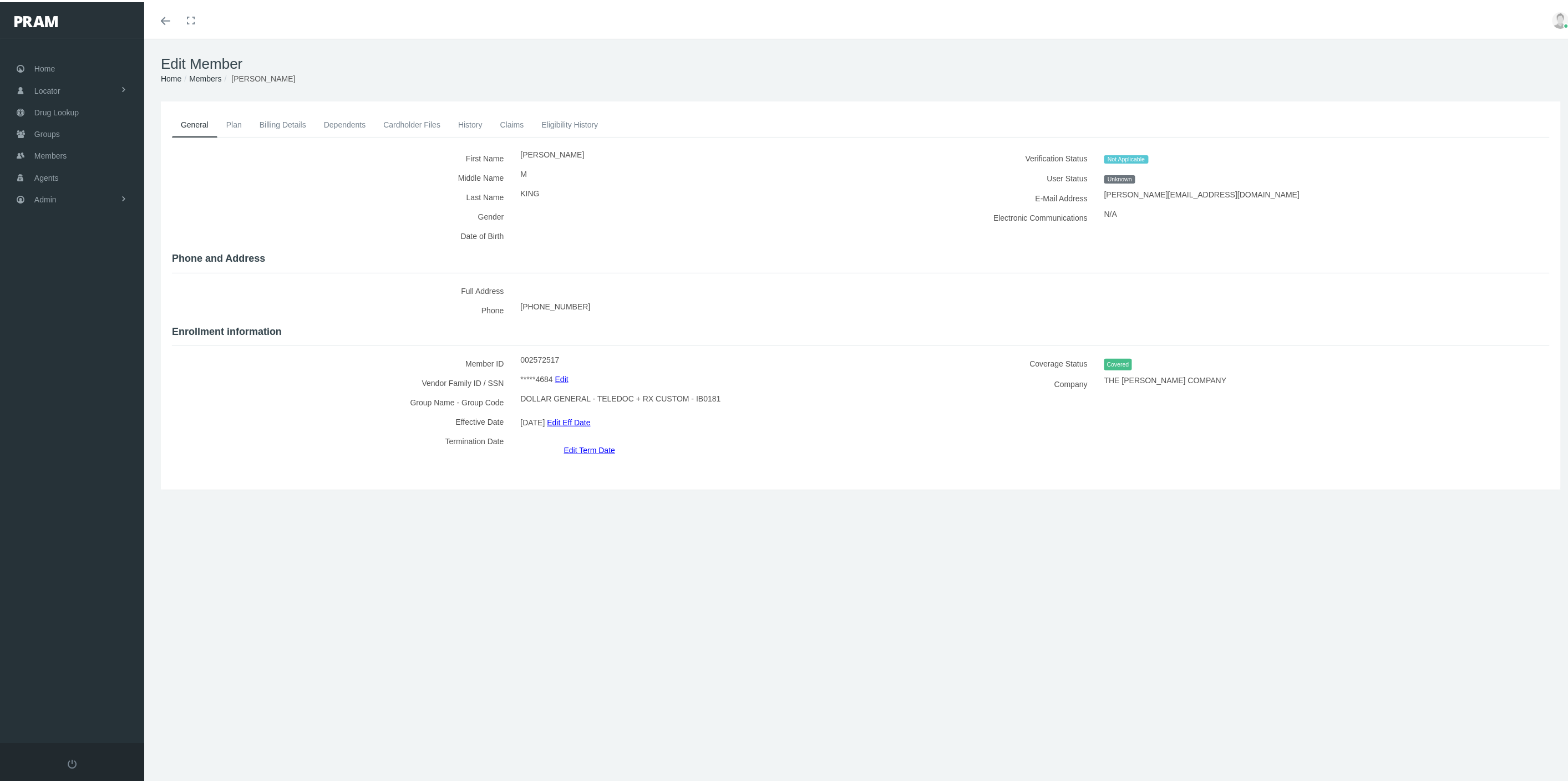
click at [567, 120] on link "Eligibility History" at bounding box center [569, 123] width 74 height 24
